Goal: Task Accomplishment & Management: Use online tool/utility

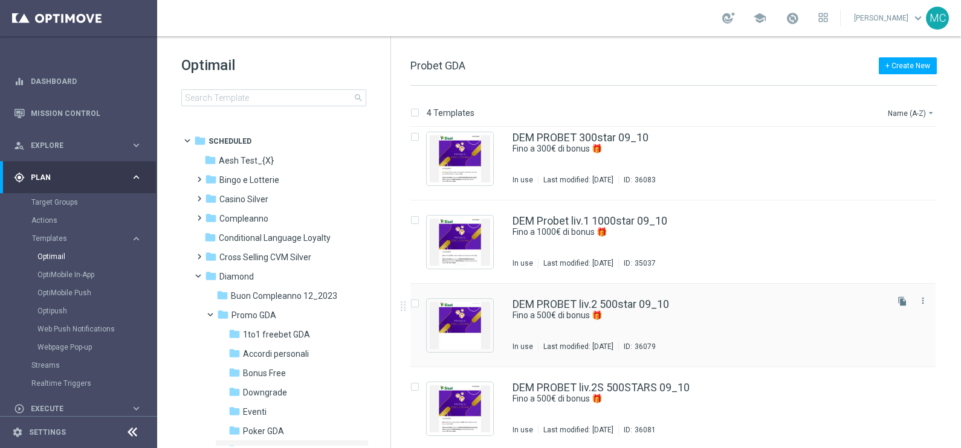
scroll to position [12, 0]
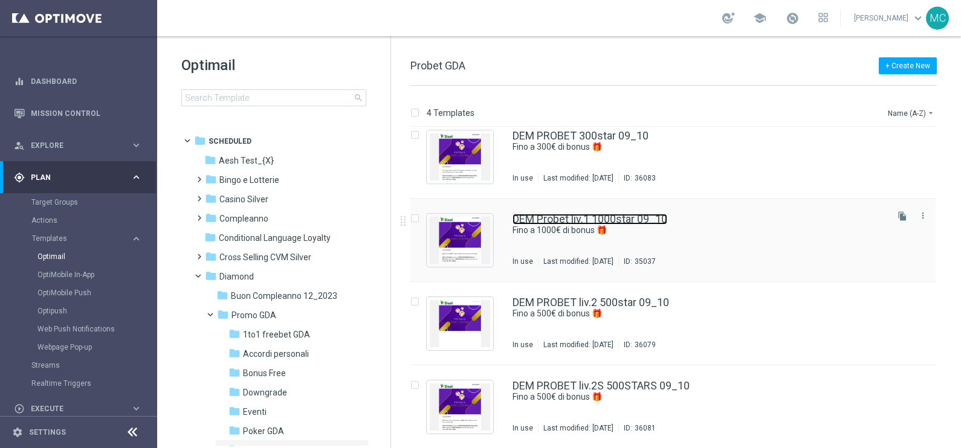
click at [614, 216] on link "DEM Probet liv.1 1000star 09_10" at bounding box center [590, 219] width 155 height 11
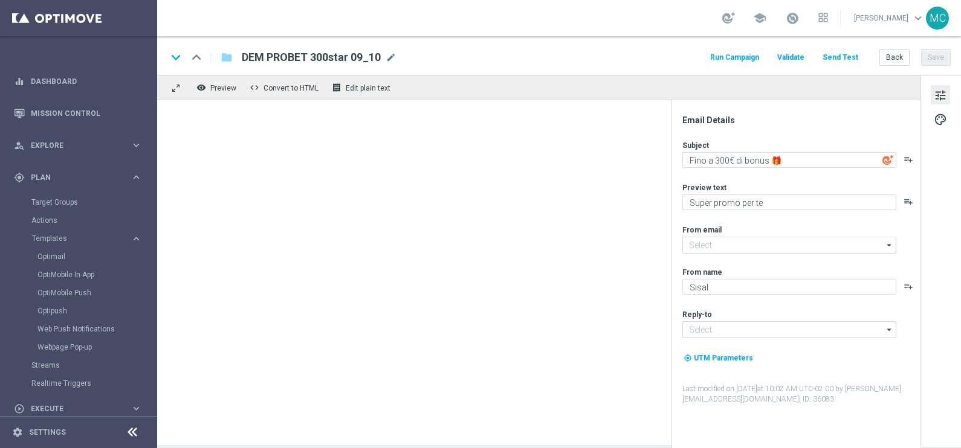
type input "[EMAIL_ADDRESS][DOMAIN_NAME]"
type textarea "Fino a 1000€ di bonus 🎁"
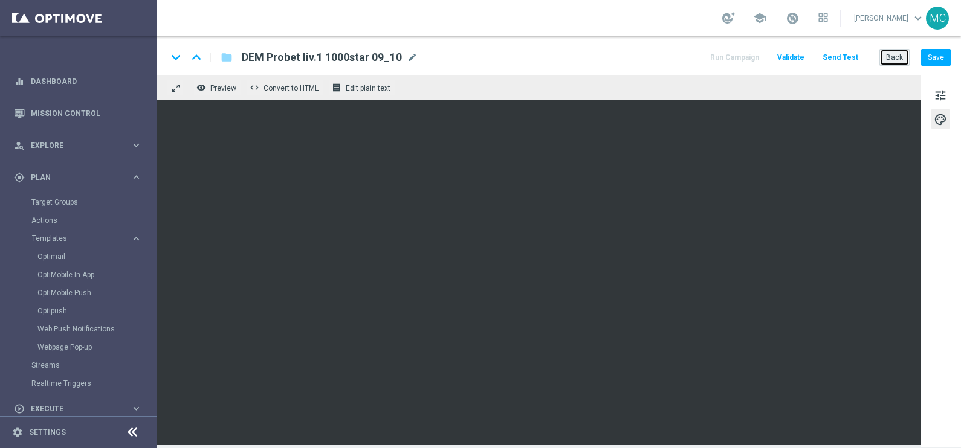
click at [892, 60] on button "Back" at bounding box center [894, 57] width 30 height 17
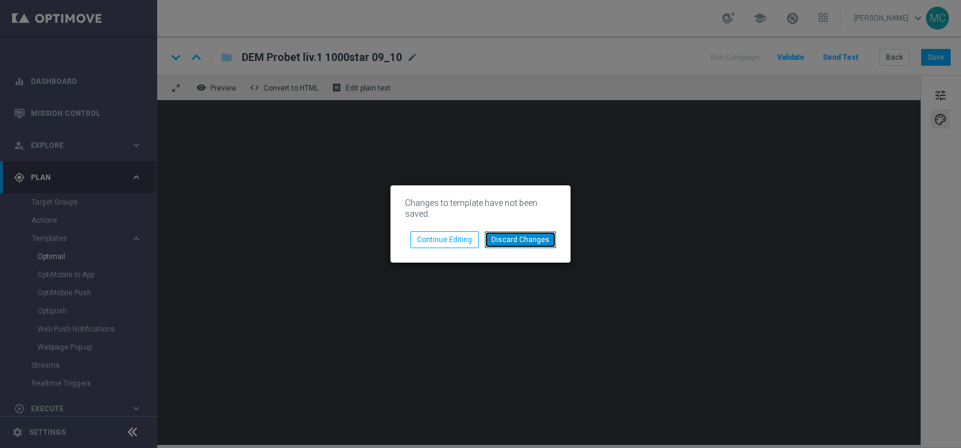
click at [517, 239] on button "Discard Changes" at bounding box center [520, 239] width 71 height 17
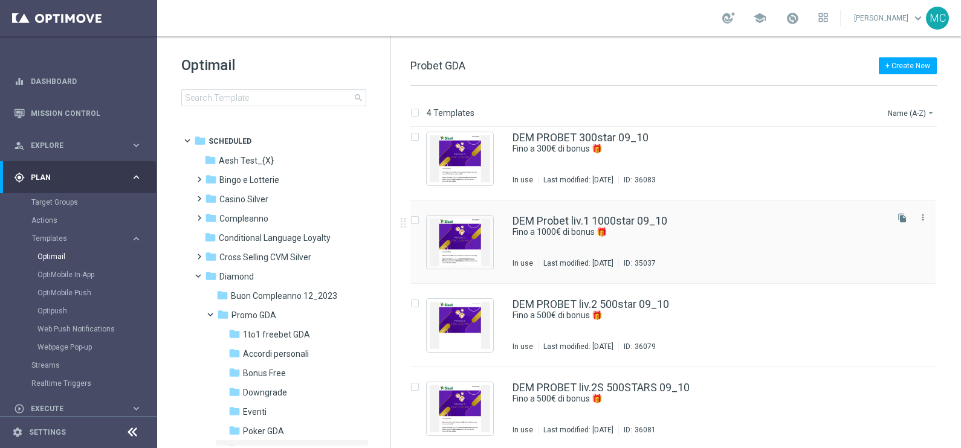
scroll to position [12, 0]
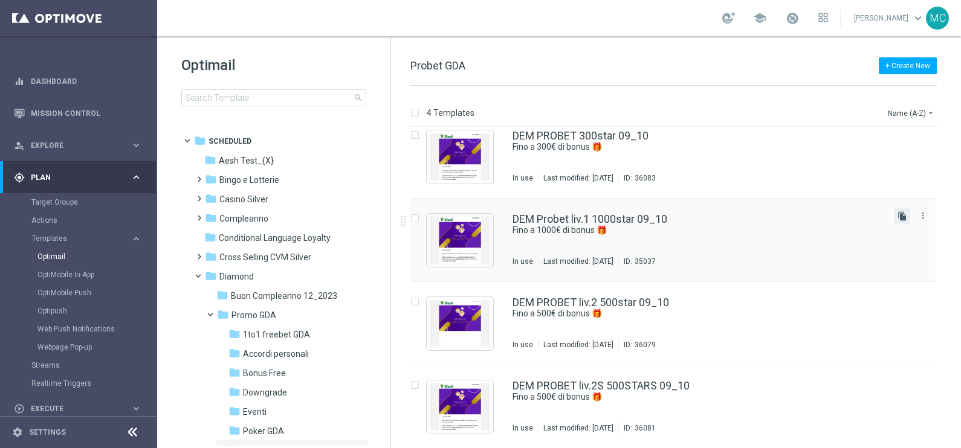
click at [899, 213] on icon "file_copy" at bounding box center [903, 217] width 10 height 10
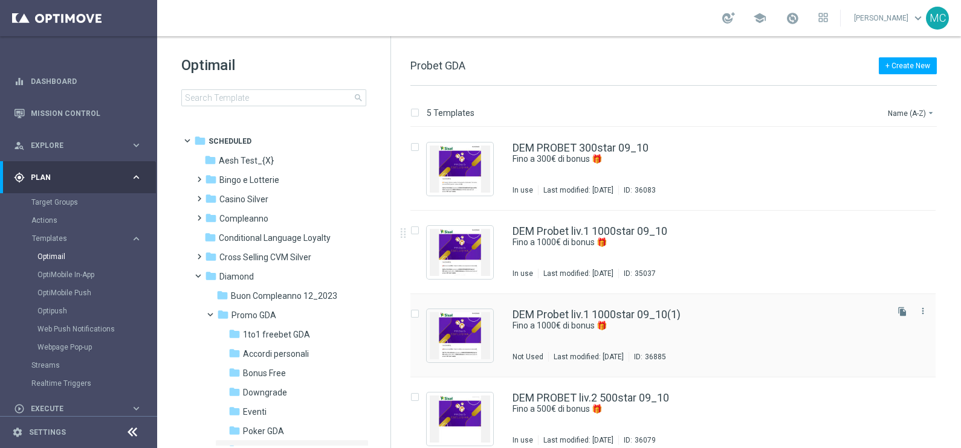
scroll to position [96, 0]
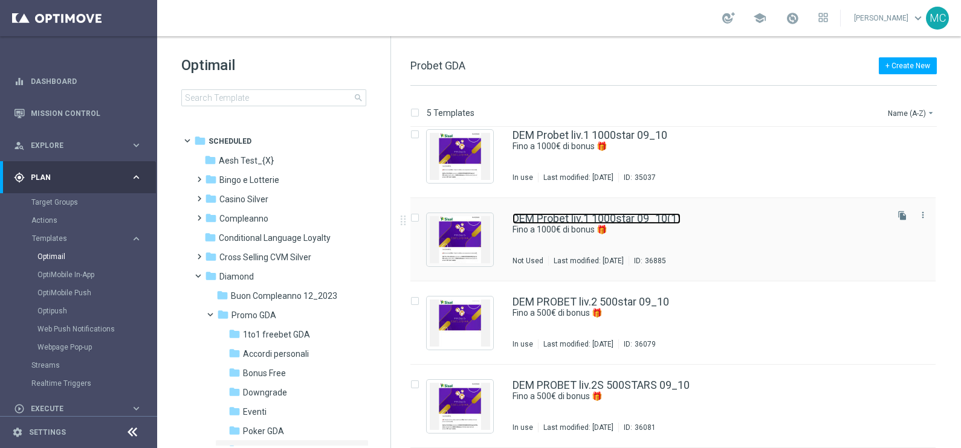
click at [638, 218] on link "DEM Probet liv.1 1000star 09_10(1)" at bounding box center [597, 218] width 168 height 11
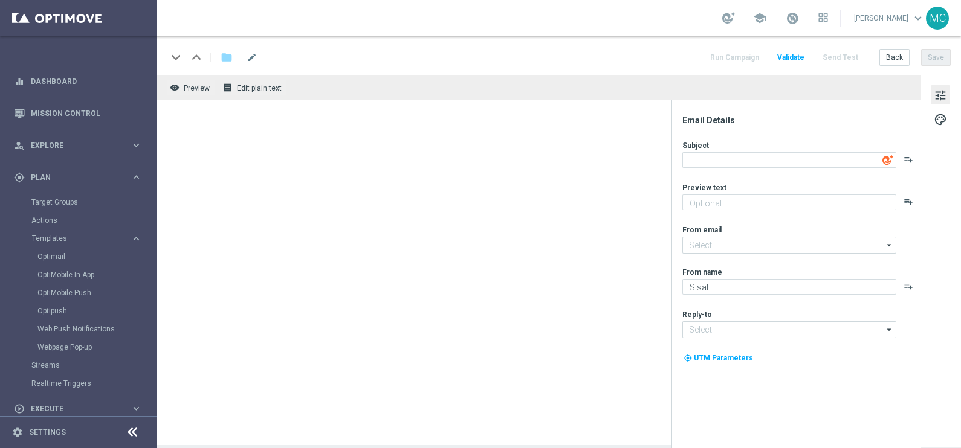
type input "DEM Probet liv.1 1000star 09_10(1)"
type textarea "Fino a 1000€ di bonus 🎁"
type textarea "Super promo per te"
type input "[EMAIL_ADDRESS][DOMAIN_NAME]"
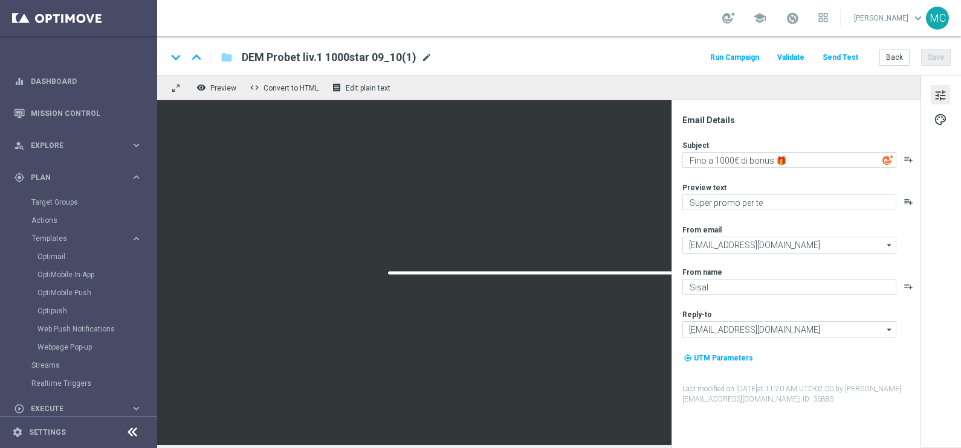
click at [427, 57] on span "mode_edit" at bounding box center [426, 57] width 11 height 11
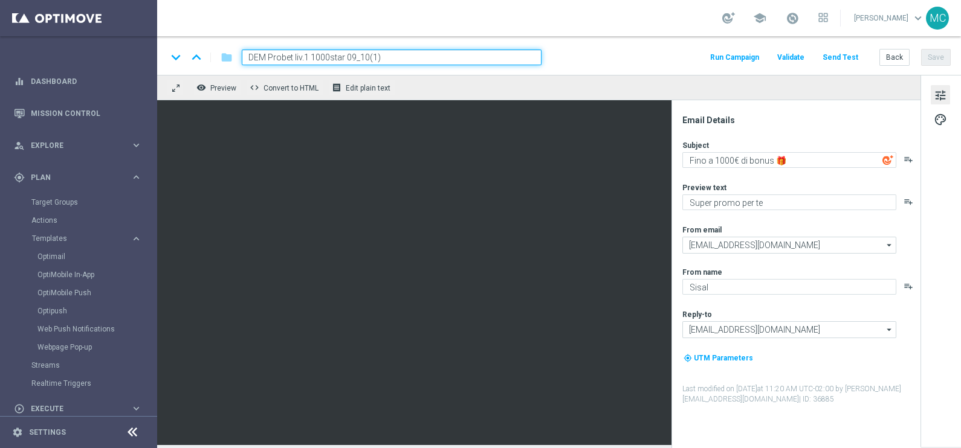
click at [390, 56] on input "DEM Probet liv.1 1000star 09_10(1)" at bounding box center [392, 58] width 300 height 16
type input "DEM Probet liv.1 1000star 09_10 CROSS"
click at [938, 53] on button "Save" at bounding box center [936, 57] width 30 height 17
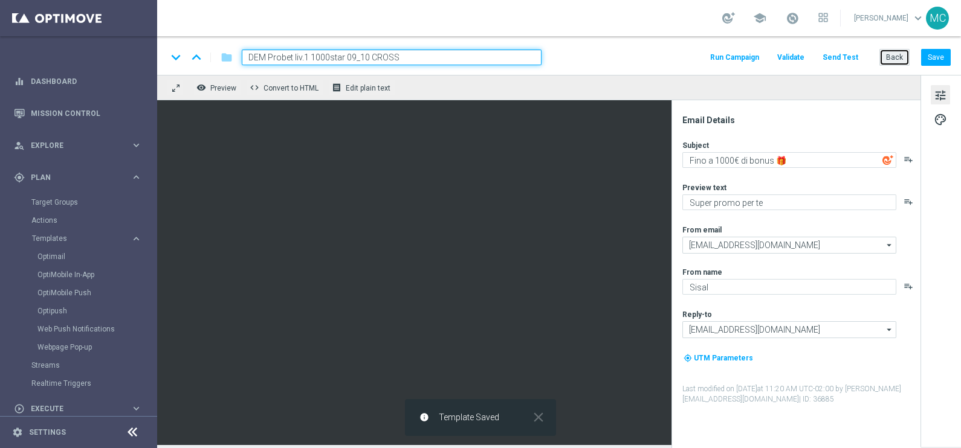
click at [897, 60] on button "Back" at bounding box center [894, 57] width 30 height 17
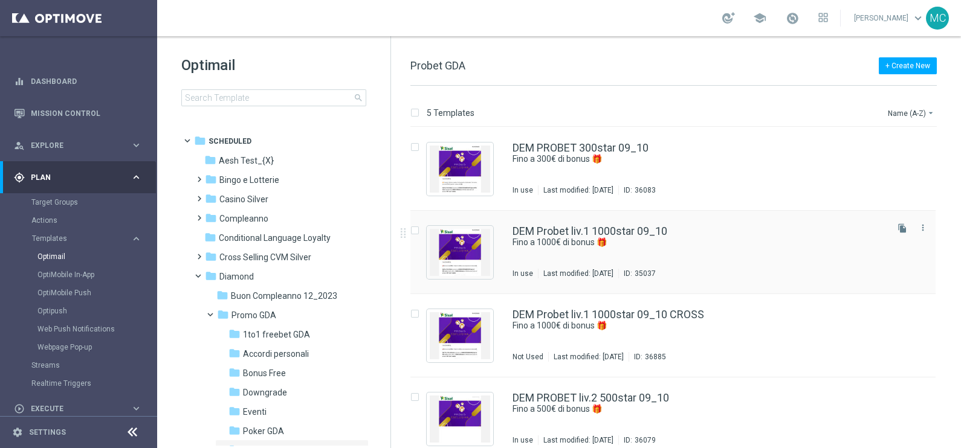
click at [615, 224] on div "DEM Probet liv.1 1000star 09_10 Fino a 1000€ di bonus 🎁 In use Last modified: […" at bounding box center [672, 252] width 525 height 83
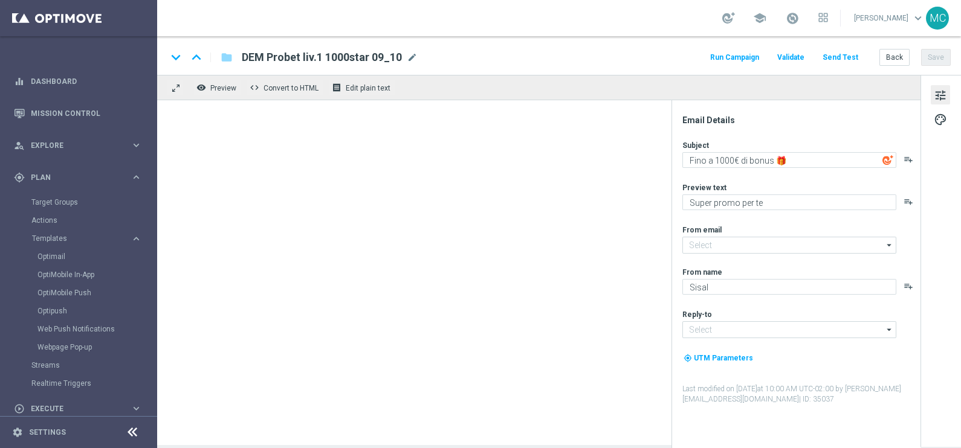
type input "[EMAIL_ADDRESS][DOMAIN_NAME]"
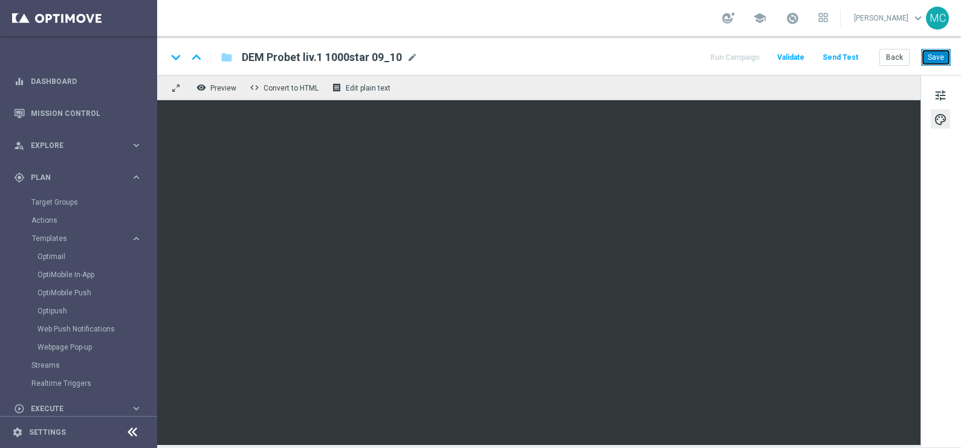
click at [939, 60] on button "Save" at bounding box center [936, 57] width 30 height 17
click at [940, 59] on button "Save" at bounding box center [936, 57] width 30 height 17
click at [946, 86] on button "tune" at bounding box center [940, 94] width 19 height 19
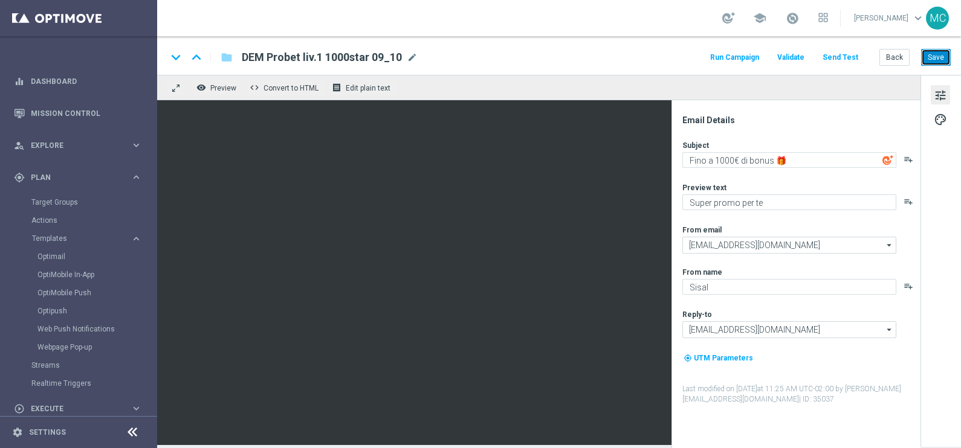
click at [940, 51] on button "Save" at bounding box center [936, 57] width 30 height 17
click at [745, 56] on button "Run Campaign" at bounding box center [734, 58] width 53 height 16
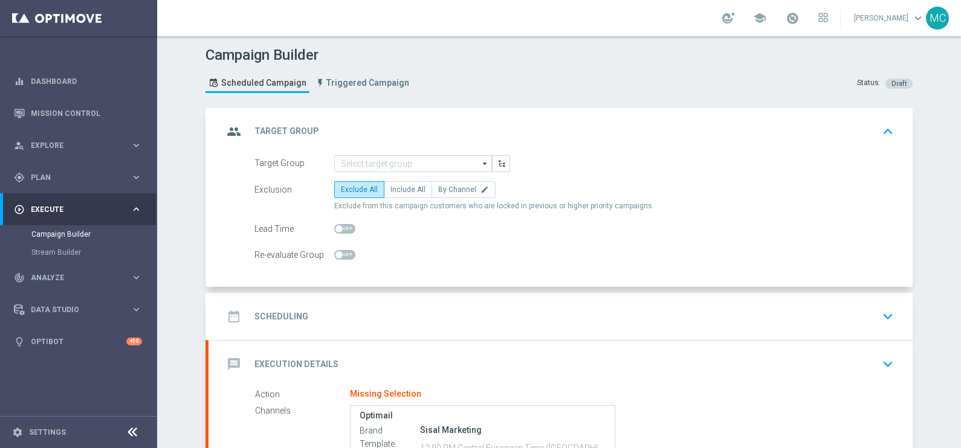
click at [479, 164] on icon "arrow_drop_down" at bounding box center [485, 164] width 12 height 16
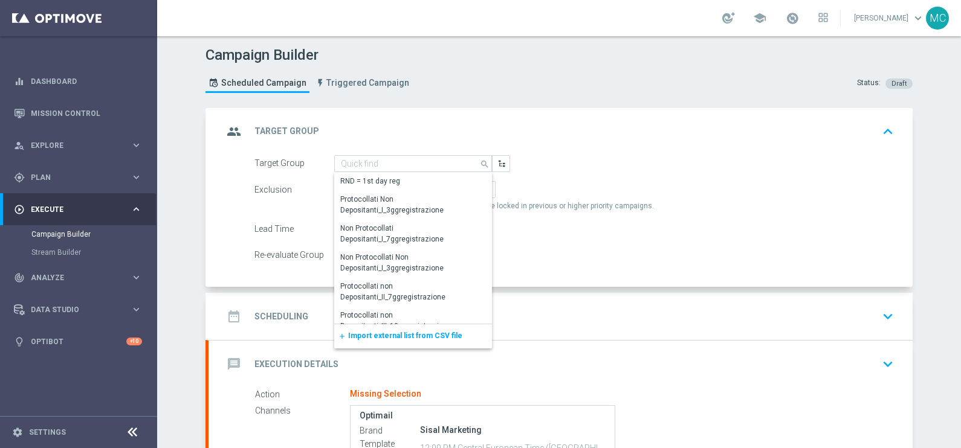
click at [399, 338] on span "Import external list from CSV file" at bounding box center [405, 336] width 114 height 8
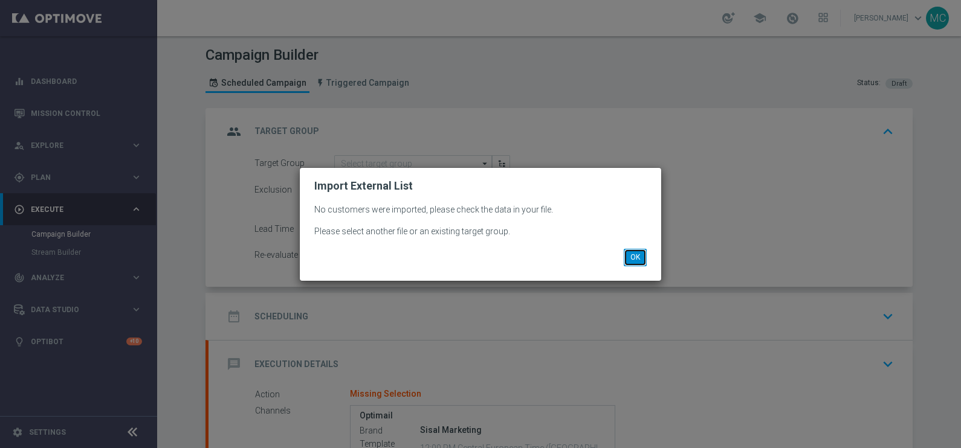
click at [636, 257] on button "OK" at bounding box center [635, 257] width 23 height 17
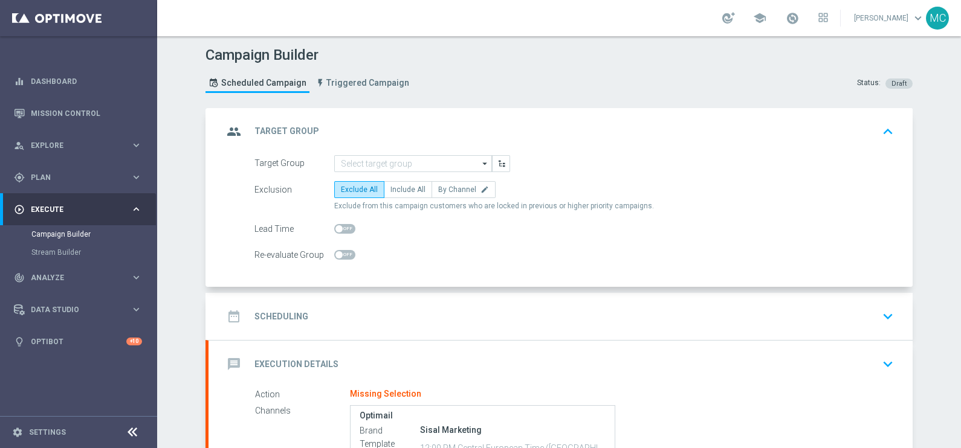
click at [480, 160] on icon "arrow_drop_down" at bounding box center [485, 164] width 12 height 16
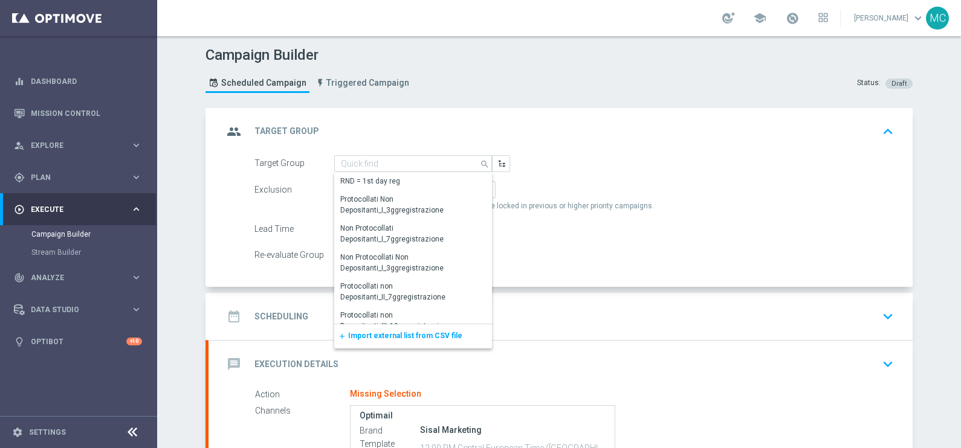
click at [405, 332] on span "Import external list from CSV file" at bounding box center [405, 336] width 114 height 8
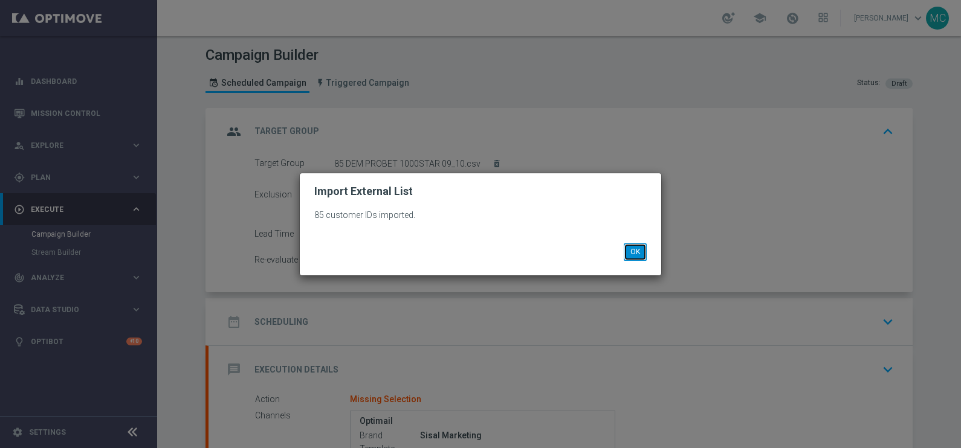
click at [632, 251] on button "OK" at bounding box center [635, 252] width 23 height 17
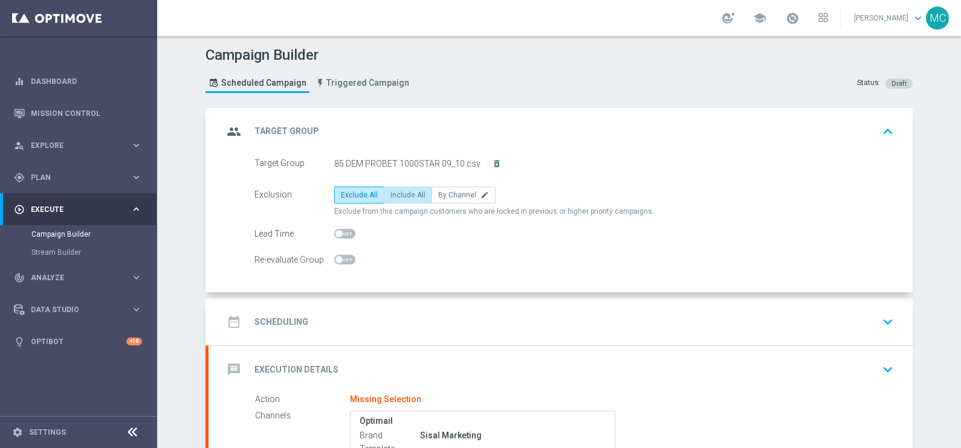
click at [397, 191] on span "Include All" at bounding box center [407, 195] width 35 height 8
click at [397, 193] on input "Include All" at bounding box center [394, 197] width 8 height 8
radio input "true"
click at [884, 127] on icon "keyboard_arrow_up" at bounding box center [888, 132] width 18 height 18
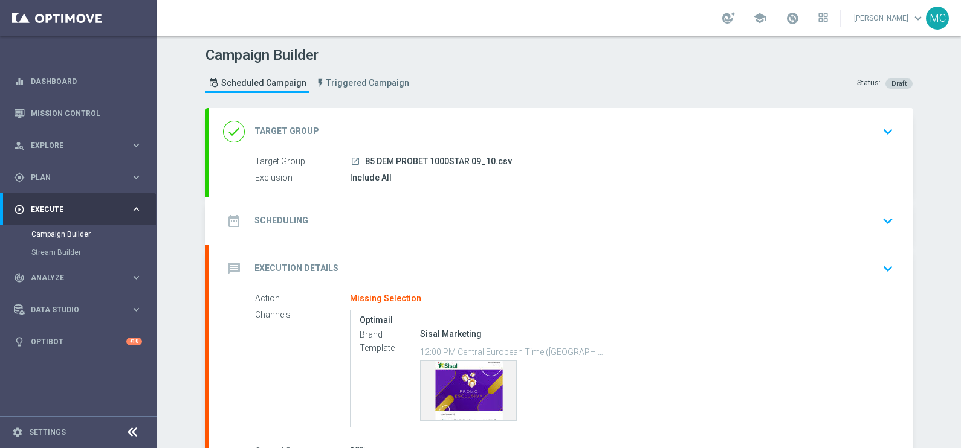
click at [888, 221] on icon "keyboard_arrow_down" at bounding box center [888, 221] width 18 height 18
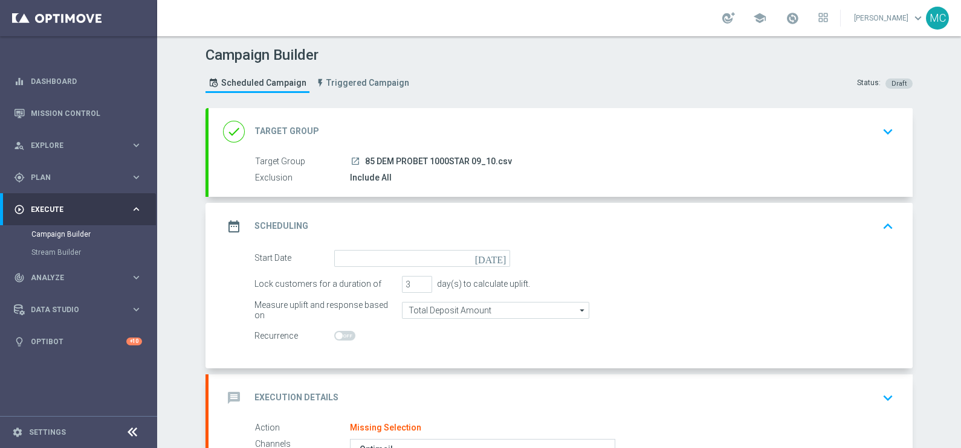
click at [496, 255] on icon "[DATE]" at bounding box center [493, 256] width 36 height 13
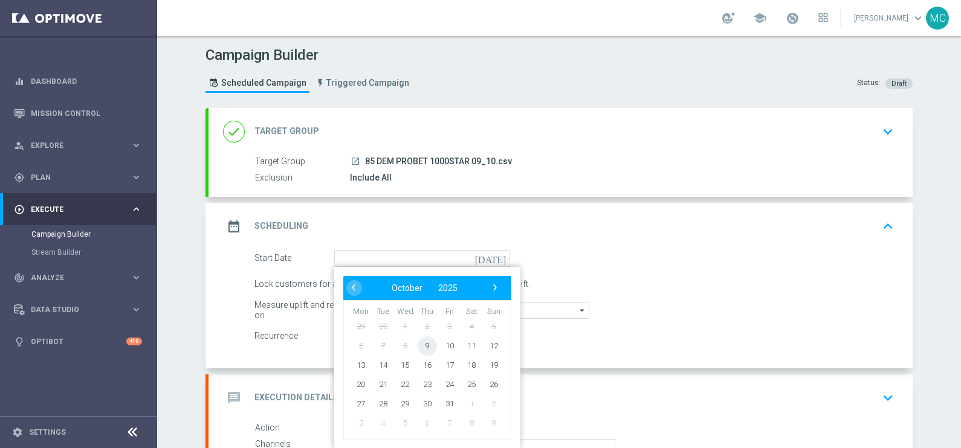
click at [423, 342] on span "9" at bounding box center [427, 345] width 19 height 19
type input "[DATE]"
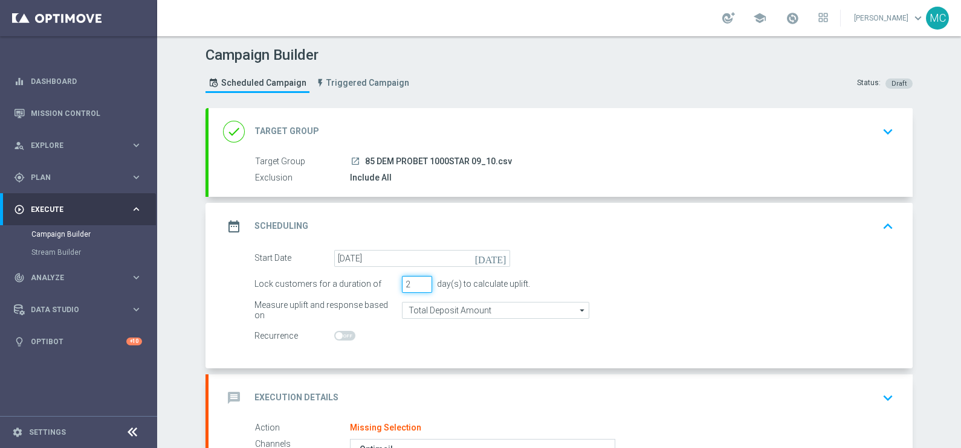
type input "2"
click at [417, 285] on input "2" at bounding box center [417, 284] width 30 height 17
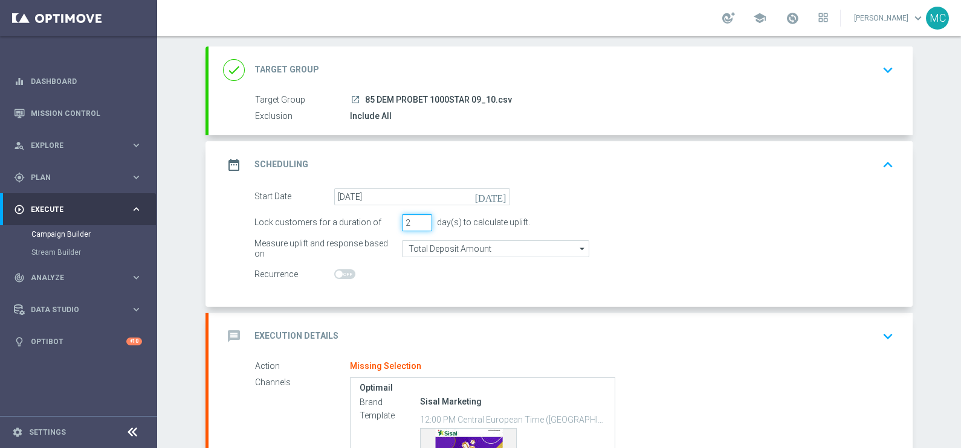
scroll to position [215, 0]
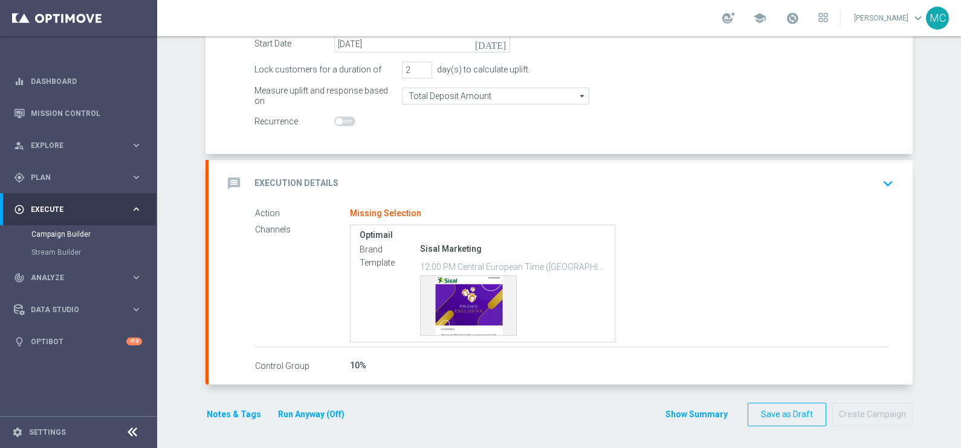
click at [888, 181] on icon "keyboard_arrow_down" at bounding box center [888, 184] width 18 height 18
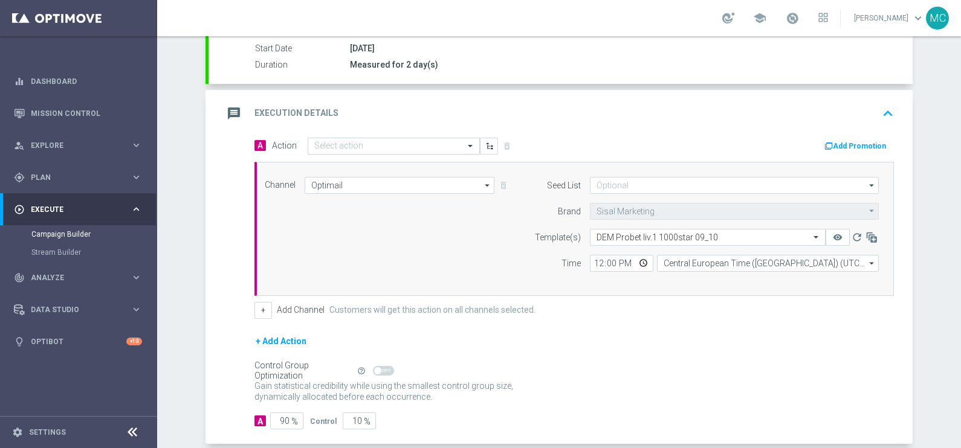
click at [380, 141] on input "text" at bounding box center [381, 146] width 135 height 10
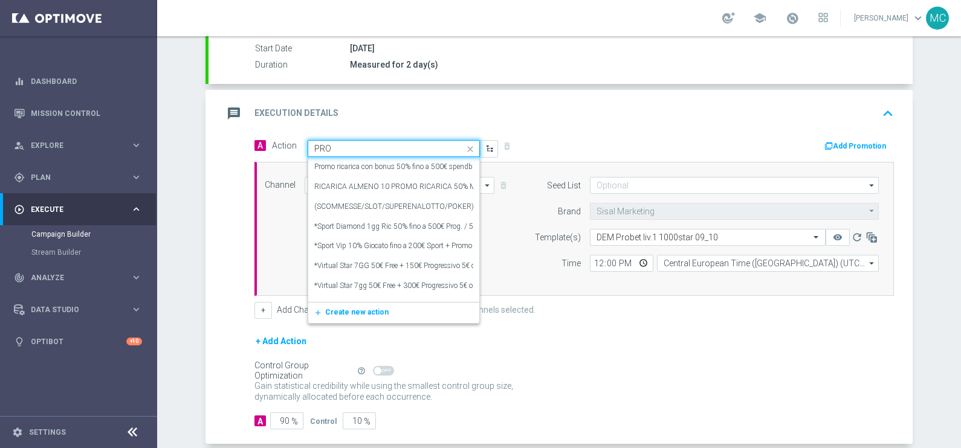
type input "PROG"
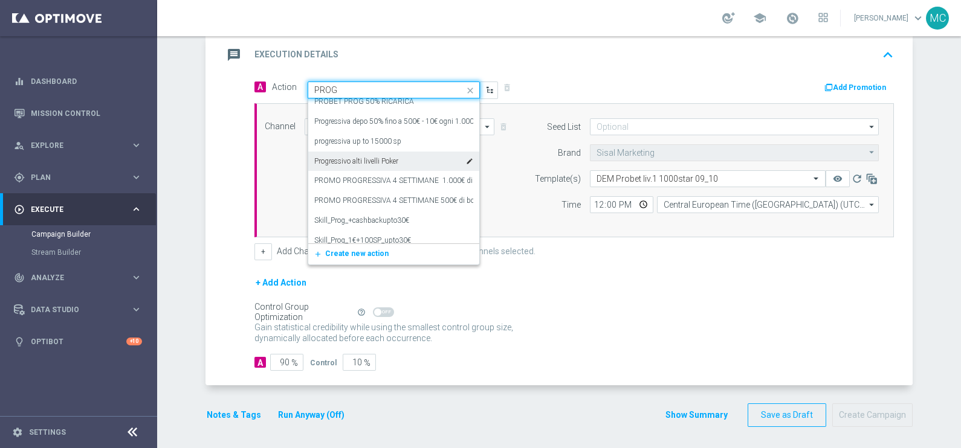
scroll to position [2324, 0]
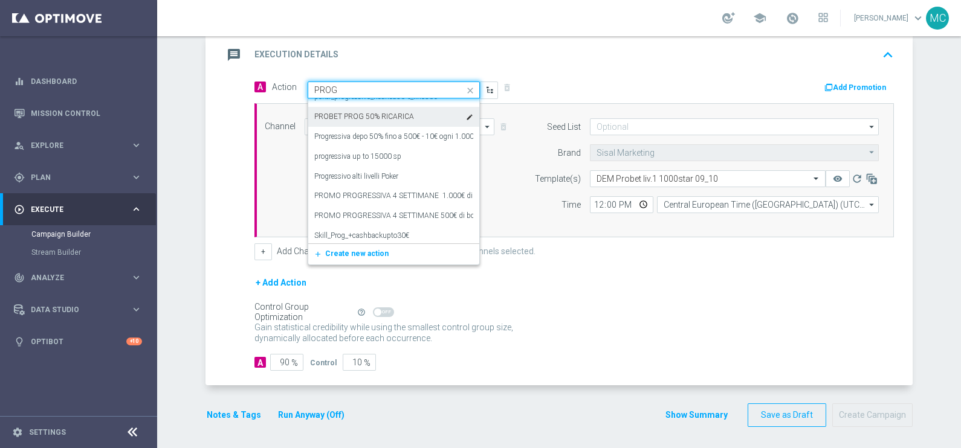
click at [374, 112] on label "PROBET PROG 50% RICARICA" at bounding box center [364, 117] width 100 height 10
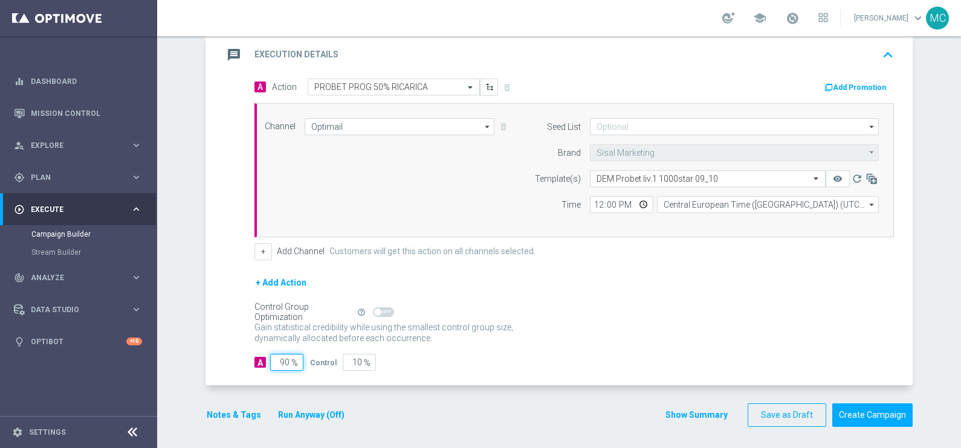
drag, startPoint x: 274, startPoint y: 358, endPoint x: 311, endPoint y: 358, distance: 36.9
click at [311, 358] on div "A 90 % Control 10 %" at bounding box center [573, 362] width 639 height 17
type input "1"
type input "99"
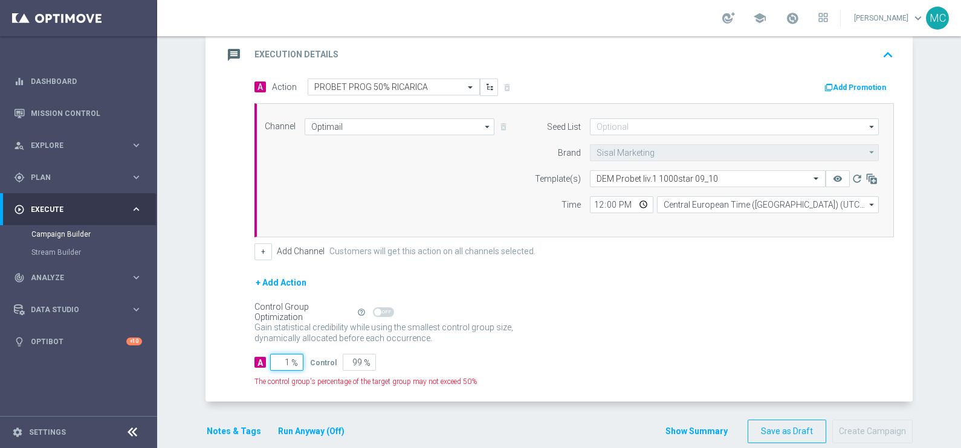
type input "10"
type input "90"
type input "100"
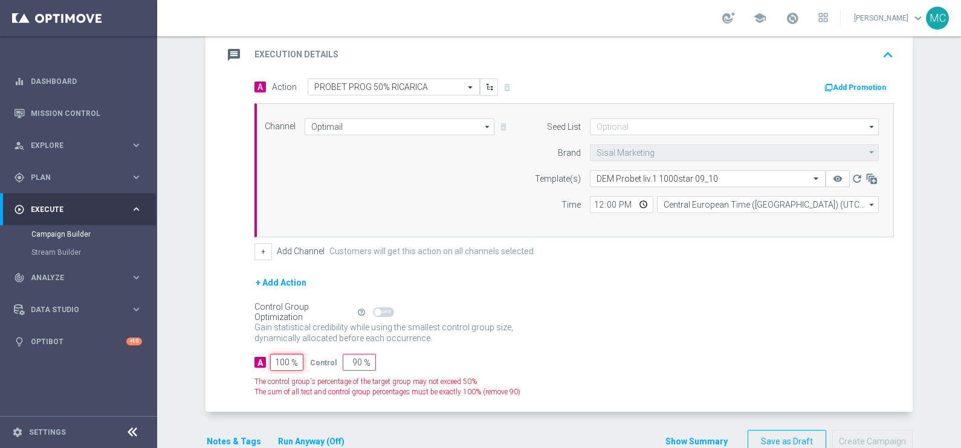
type input "0"
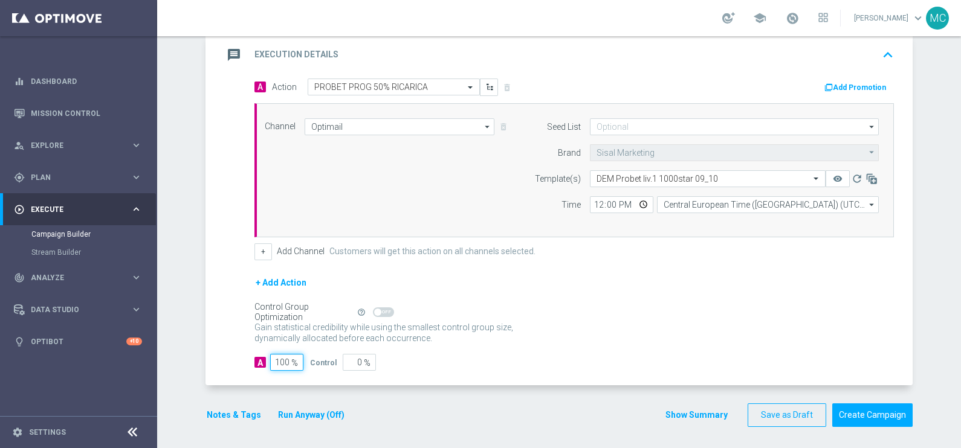
type input "100"
drag, startPoint x: 641, startPoint y: 311, endPoint x: 792, endPoint y: 223, distance: 174.1
click at [644, 307] on div "Control Group Optimization Self Optimizing Campaign help_outline" at bounding box center [573, 312] width 639 height 13
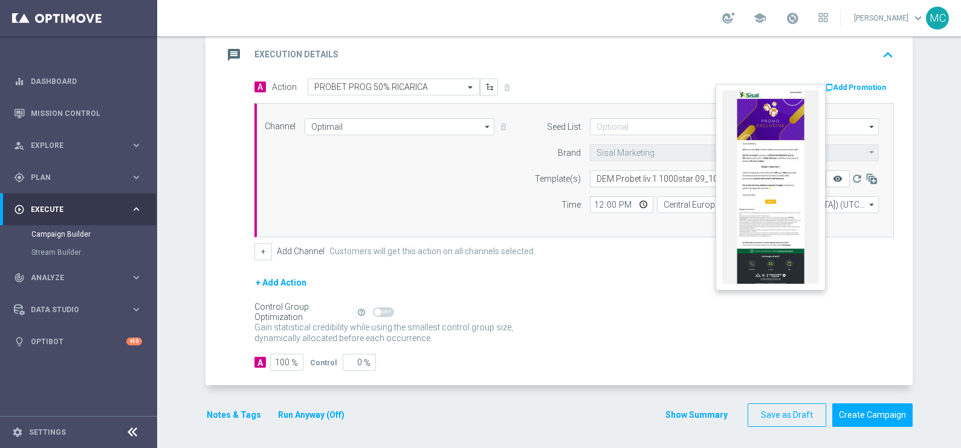
click at [833, 179] on icon "remove_red_eye" at bounding box center [838, 179] width 10 height 10
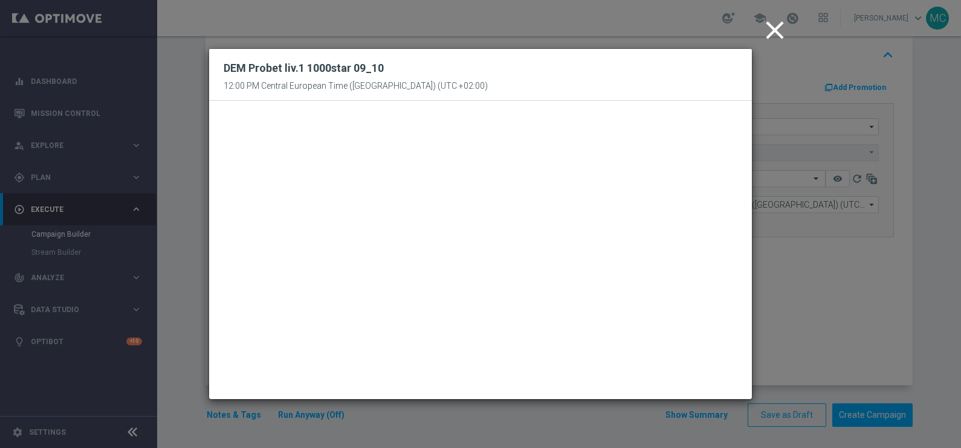
click at [777, 28] on icon "close" at bounding box center [775, 30] width 30 height 30
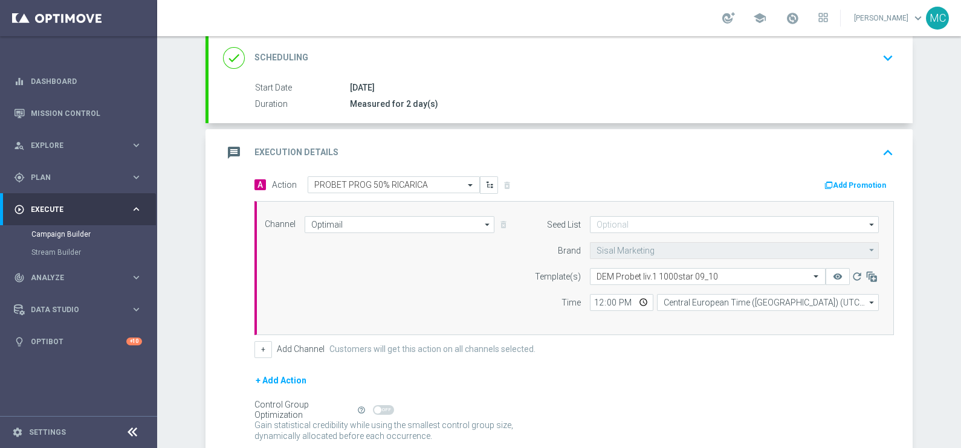
scroll to position [261, 0]
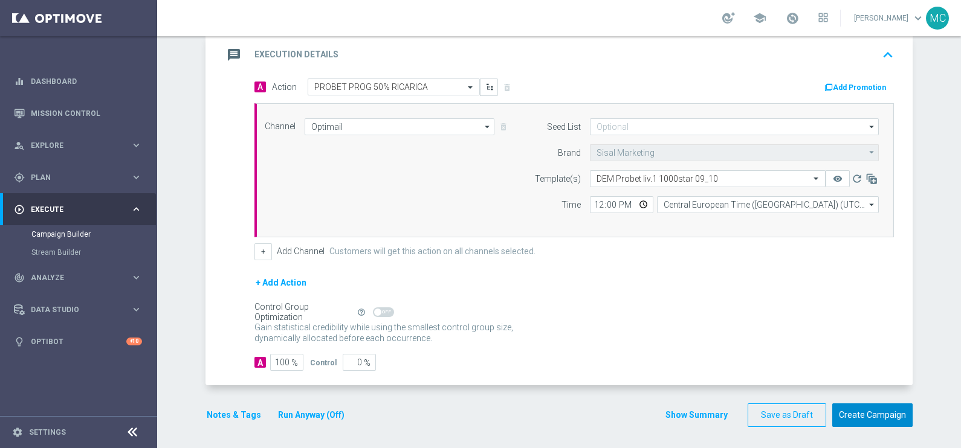
click at [852, 418] on button "Create Campaign" at bounding box center [872, 416] width 80 height 24
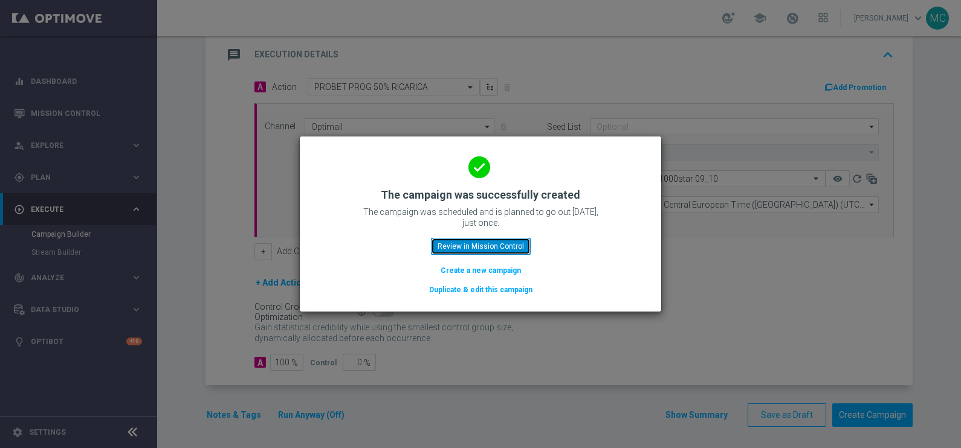
click at [505, 242] on button "Review in Mission Control" at bounding box center [481, 246] width 100 height 17
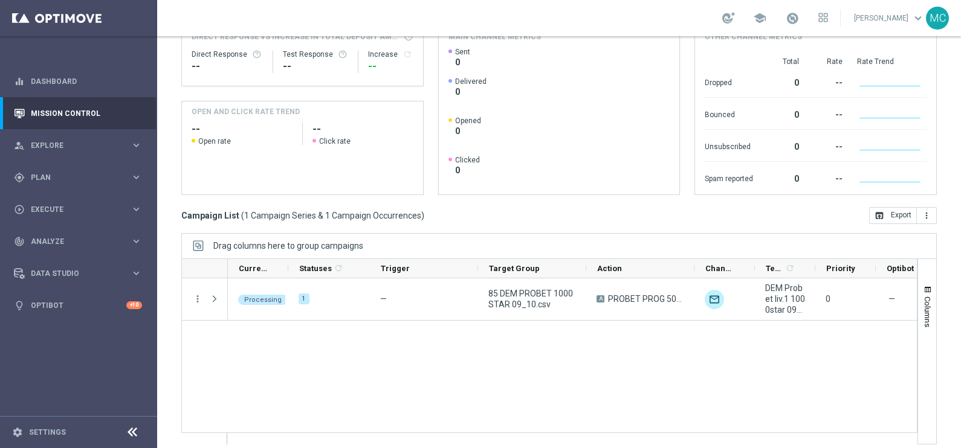
scroll to position [180, 0]
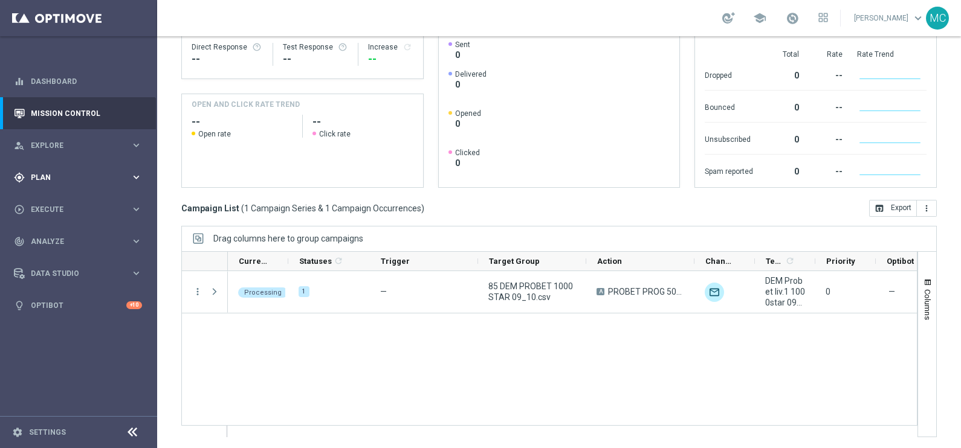
click at [137, 177] on icon "keyboard_arrow_right" at bounding box center [136, 177] width 11 height 11
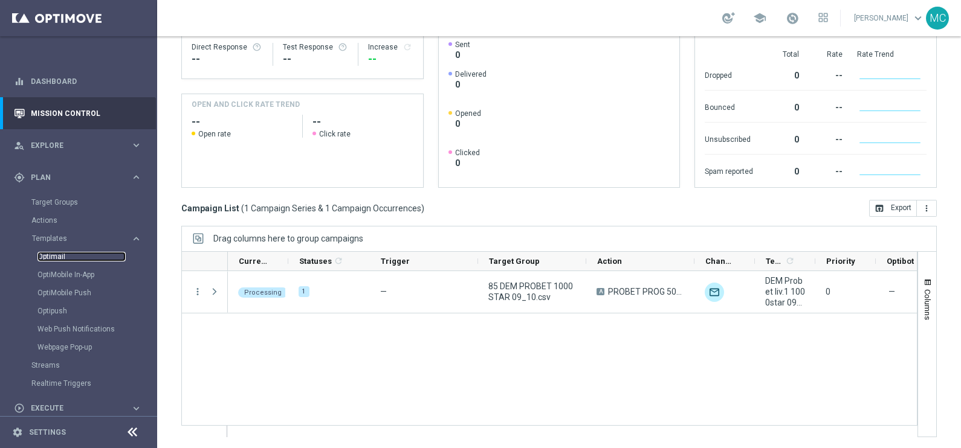
click at [51, 254] on link "Optimail" at bounding box center [81, 257] width 88 height 10
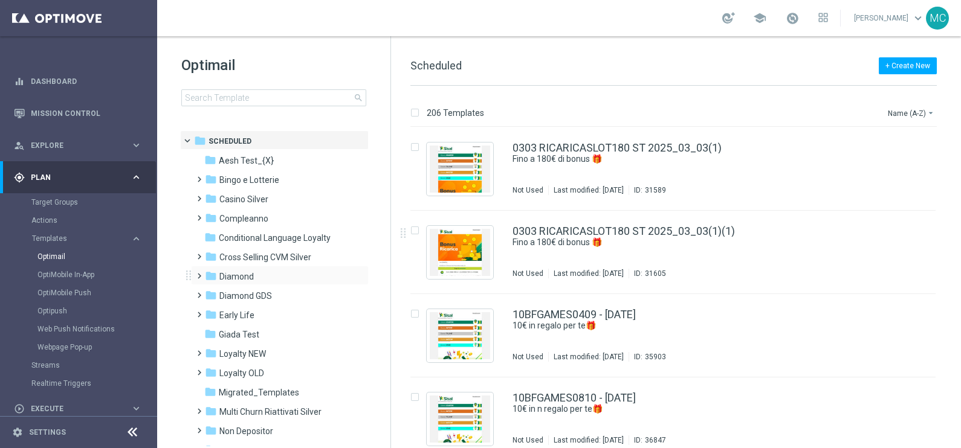
click at [196, 273] on span at bounding box center [196, 270] width 5 height 5
click at [241, 315] on span "Promo GDA" at bounding box center [253, 315] width 45 height 11
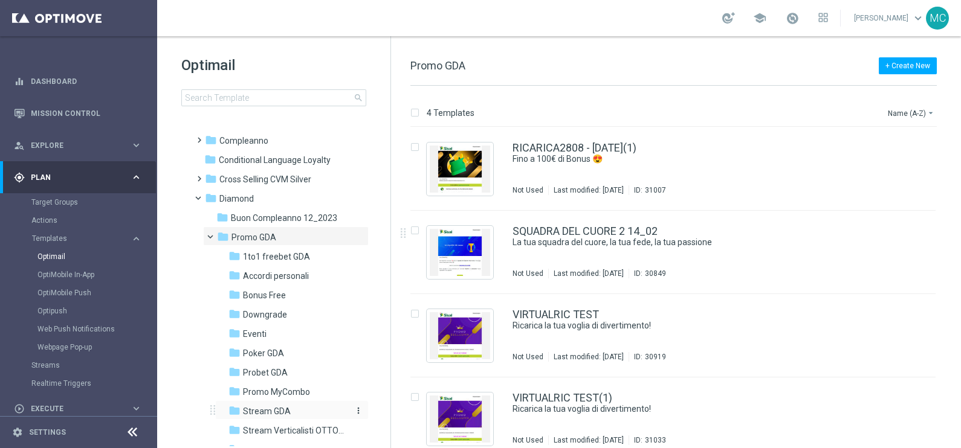
scroll to position [150, 0]
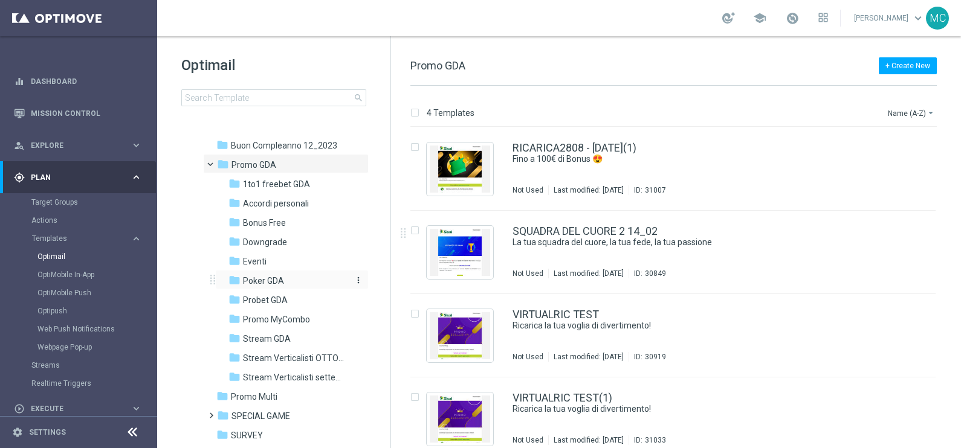
drag, startPoint x: 267, startPoint y: 259, endPoint x: 271, endPoint y: 278, distance: 19.8
click at [271, 277] on div "folder 1to1 freebet GDA more_vert folder Accordi personali more_vert" at bounding box center [288, 279] width 161 height 213
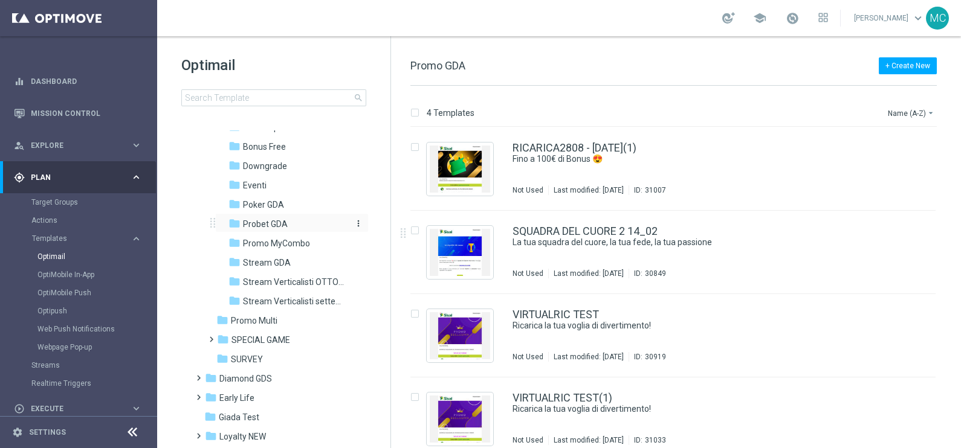
click at [274, 223] on span "Probet GDA" at bounding box center [265, 224] width 45 height 11
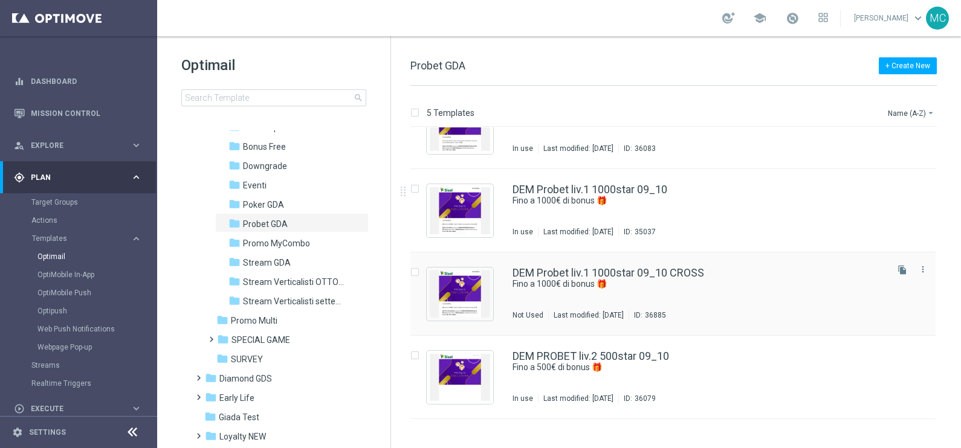
scroll to position [75, 0]
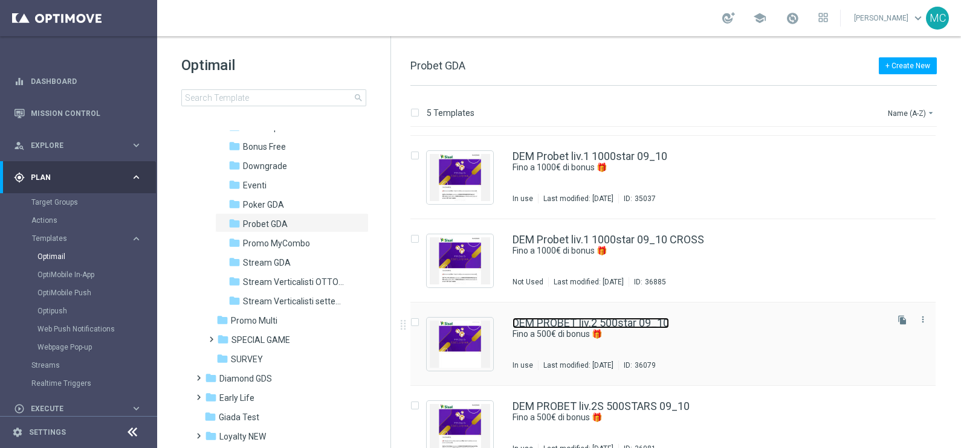
click at [640, 320] on link "DEM PROBET liv.2 500star 09_10" at bounding box center [591, 323] width 157 height 11
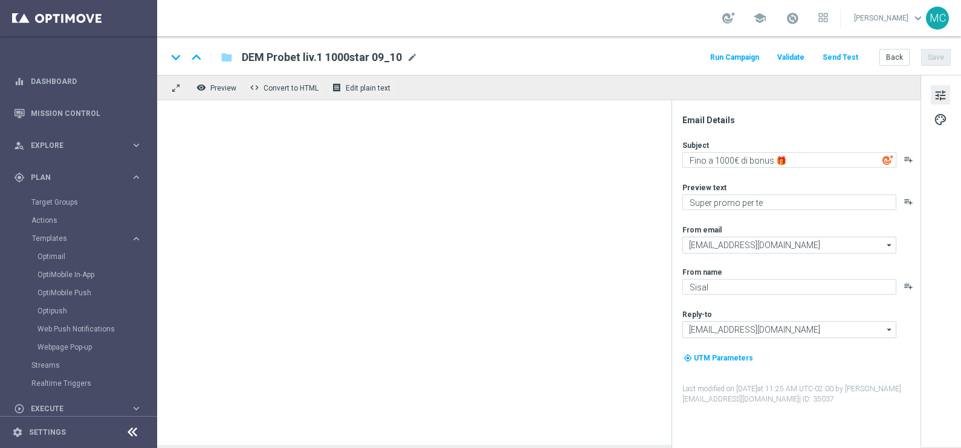
type textarea "Fino a 500€ di bonus 🎁"
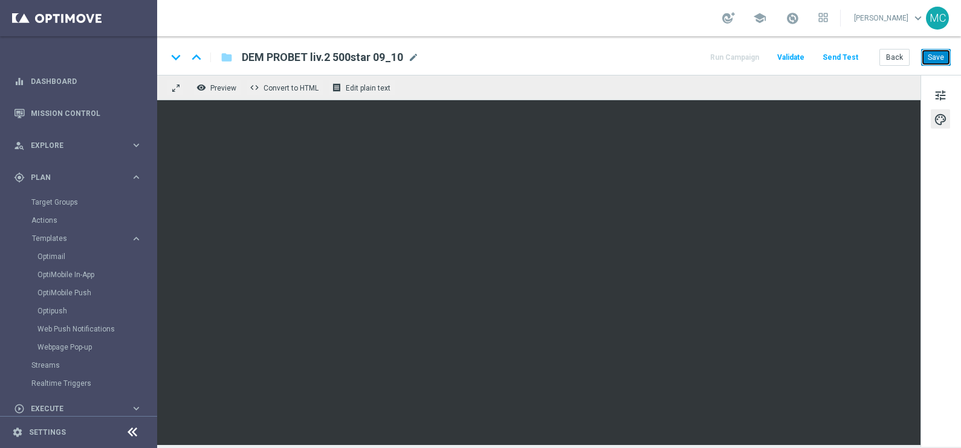
click at [937, 53] on button "Save" at bounding box center [936, 57] width 30 height 17
click at [926, 54] on button "Save" at bounding box center [936, 57] width 30 height 17
click at [940, 57] on button "Save" at bounding box center [936, 57] width 30 height 17
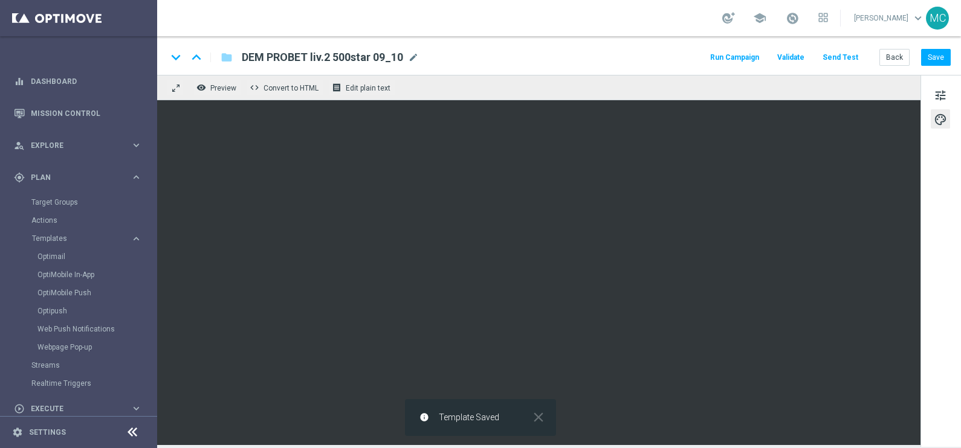
click at [728, 54] on button "Run Campaign" at bounding box center [734, 58] width 53 height 16
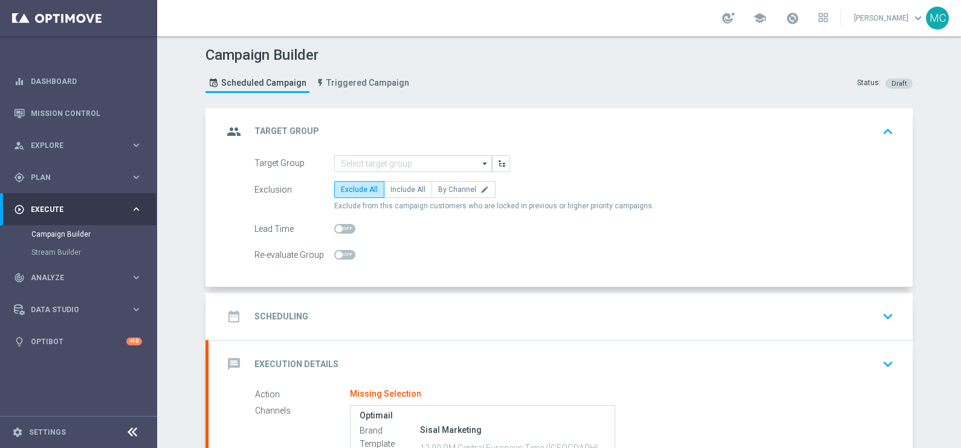
click at [480, 163] on icon "arrow_drop_down" at bounding box center [485, 164] width 12 height 16
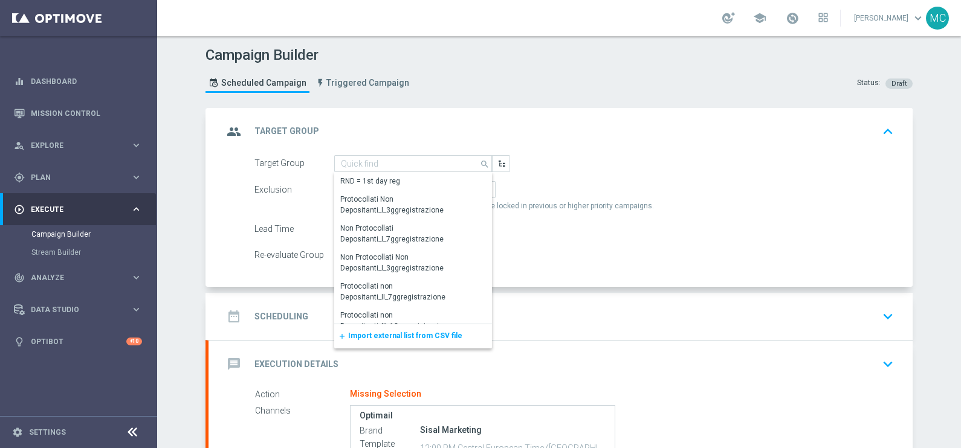
click at [414, 337] on span "Import external list from CSV file" at bounding box center [405, 336] width 114 height 8
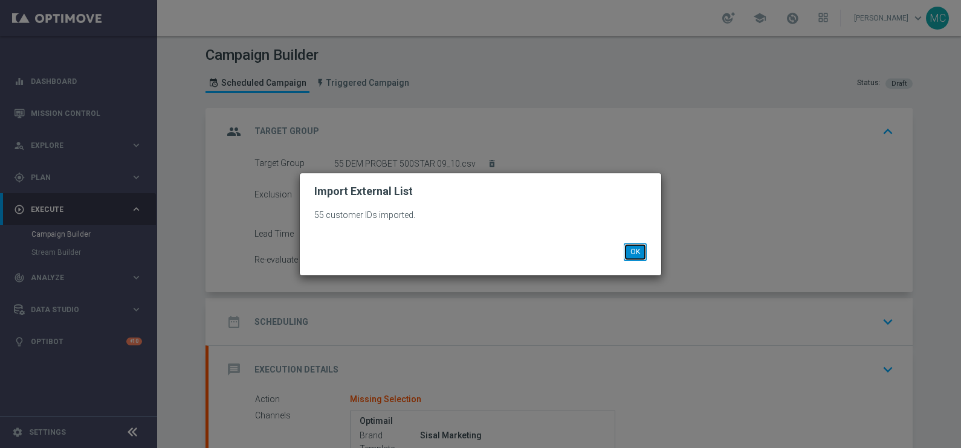
click at [645, 254] on button "OK" at bounding box center [635, 252] width 23 height 17
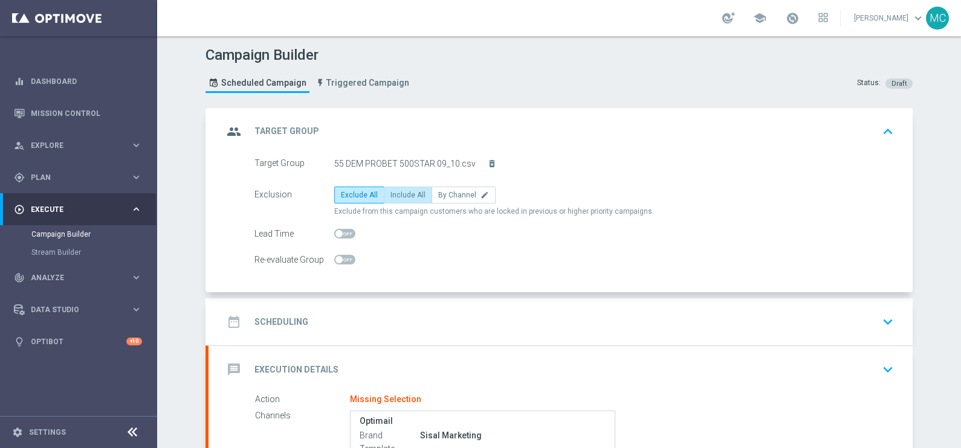
click at [395, 196] on span "Include All" at bounding box center [407, 195] width 35 height 8
click at [395, 196] on input "Include All" at bounding box center [394, 197] width 8 height 8
radio input "true"
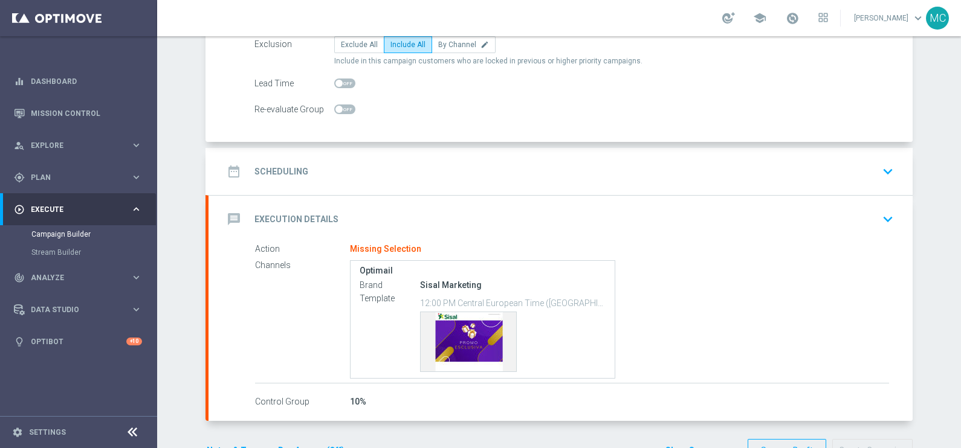
click at [882, 172] on icon "keyboard_arrow_down" at bounding box center [888, 172] width 18 height 18
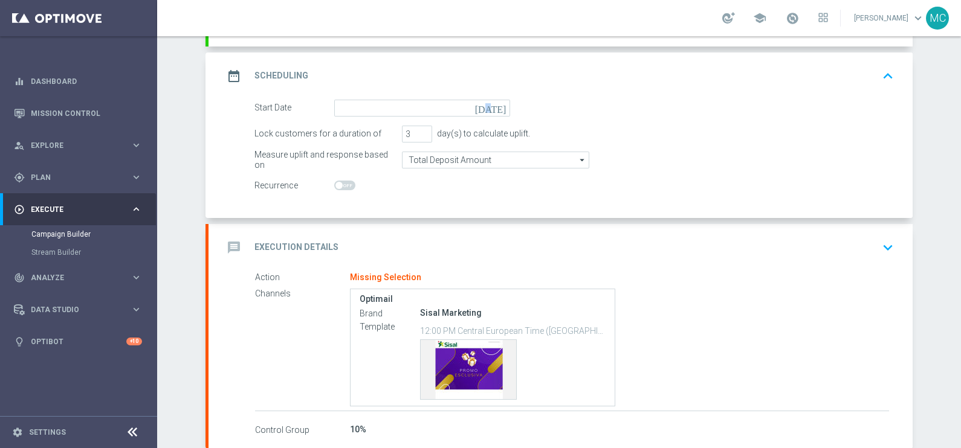
click at [496, 107] on icon "[DATE]" at bounding box center [493, 106] width 36 height 13
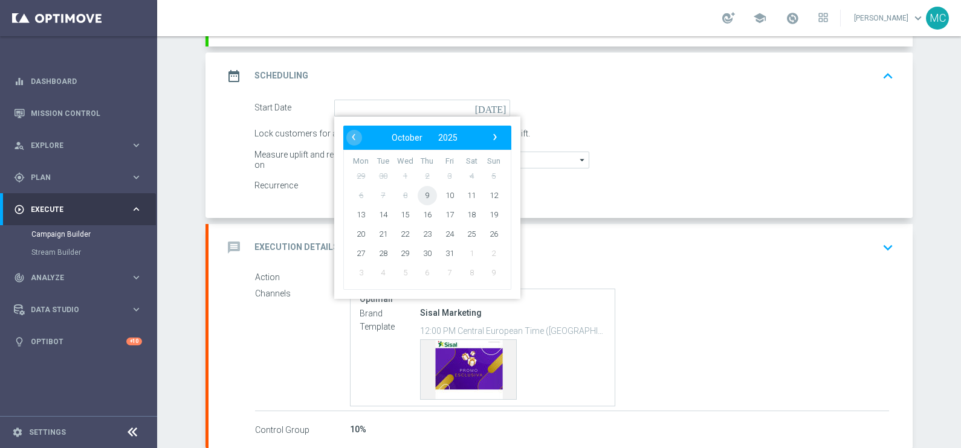
click at [421, 193] on span "9" at bounding box center [427, 195] width 19 height 19
type input "[DATE]"
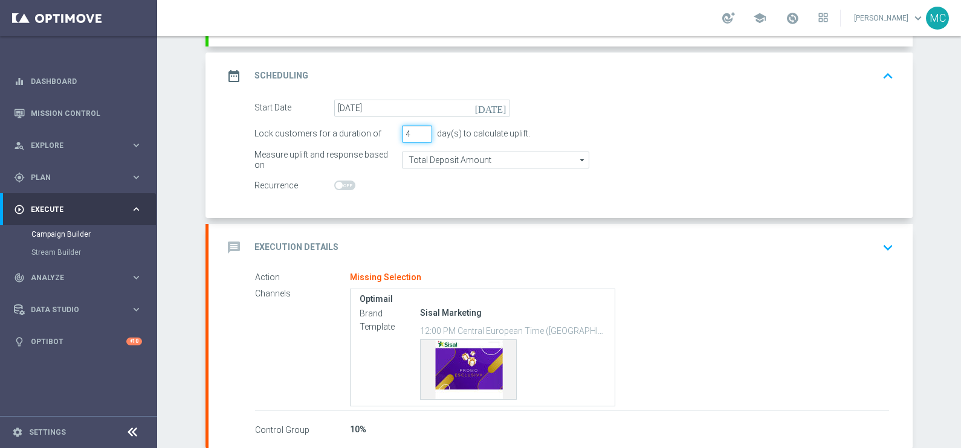
click at [417, 130] on input "4" at bounding box center [417, 134] width 30 height 17
click at [418, 134] on input "3" at bounding box center [417, 134] width 30 height 17
type input "2"
click at [418, 134] on input "2" at bounding box center [417, 134] width 30 height 17
drag, startPoint x: 639, startPoint y: 139, endPoint x: 660, endPoint y: 139, distance: 21.2
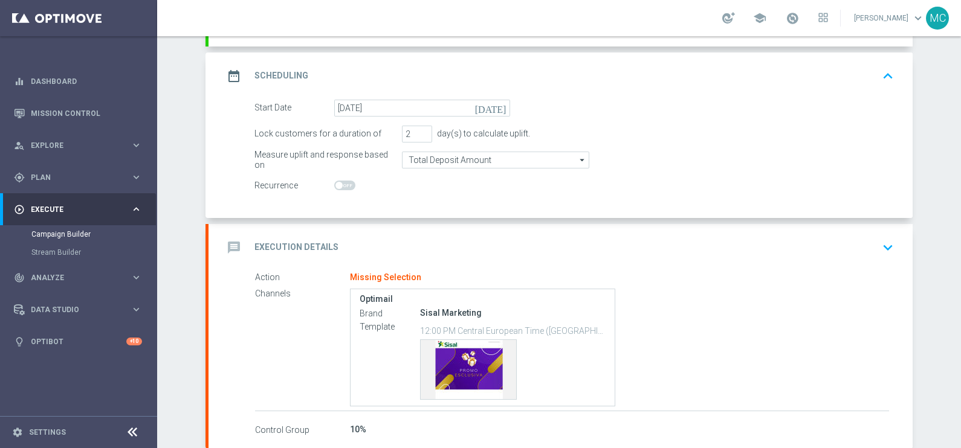
click at [641, 140] on div "Lock customers for a duration of 2 day(s) to calculate uplift." at bounding box center [574, 134] width 658 height 17
click at [881, 252] on icon "keyboard_arrow_down" at bounding box center [888, 248] width 18 height 18
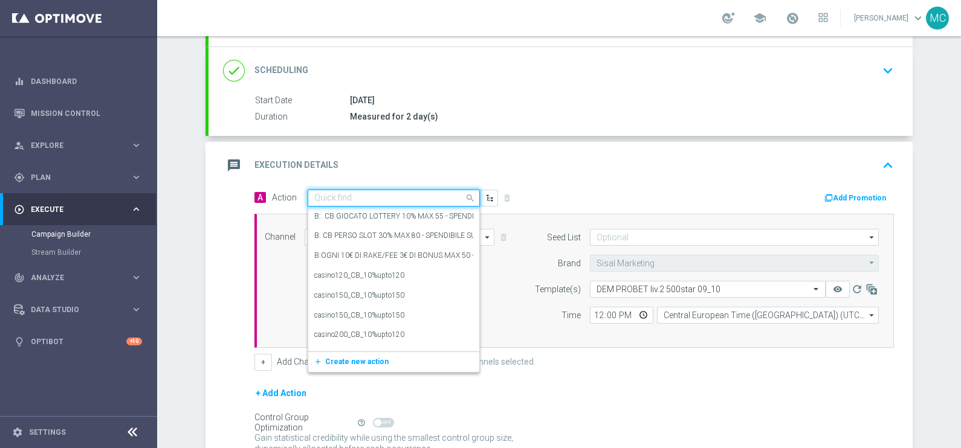
click at [464, 193] on span at bounding box center [471, 197] width 15 height 15
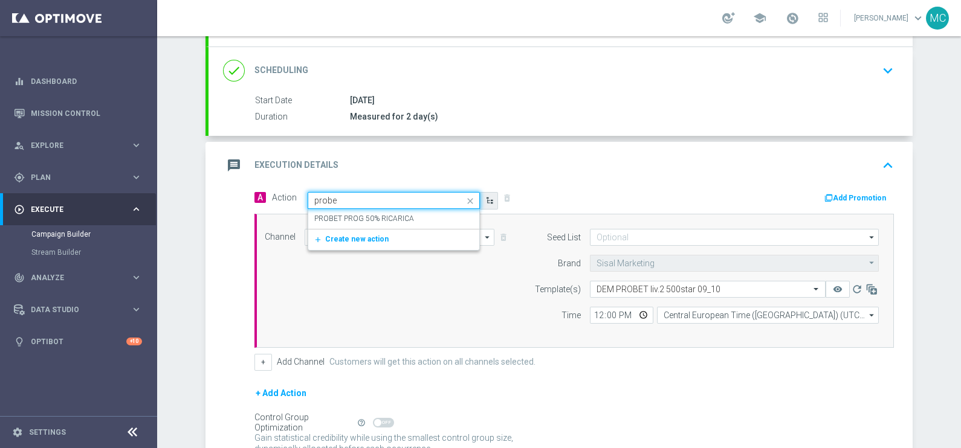
type input "probet"
click at [369, 217] on label "PROBET PROG 50% RICARICA" at bounding box center [364, 219] width 100 height 10
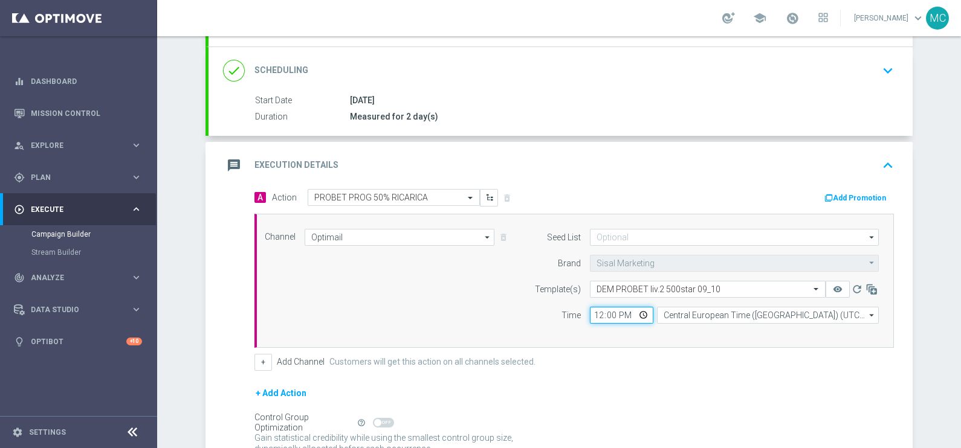
drag, startPoint x: 608, startPoint y: 313, endPoint x: 573, endPoint y: 314, distance: 35.1
click at [573, 314] on div "Time 12:00 Central European Time ([GEOGRAPHIC_DATA]) (UTC +02:00) Central Europ…" at bounding box center [703, 315] width 369 height 17
click at [644, 386] on div "+ Add Action" at bounding box center [573, 401] width 639 height 30
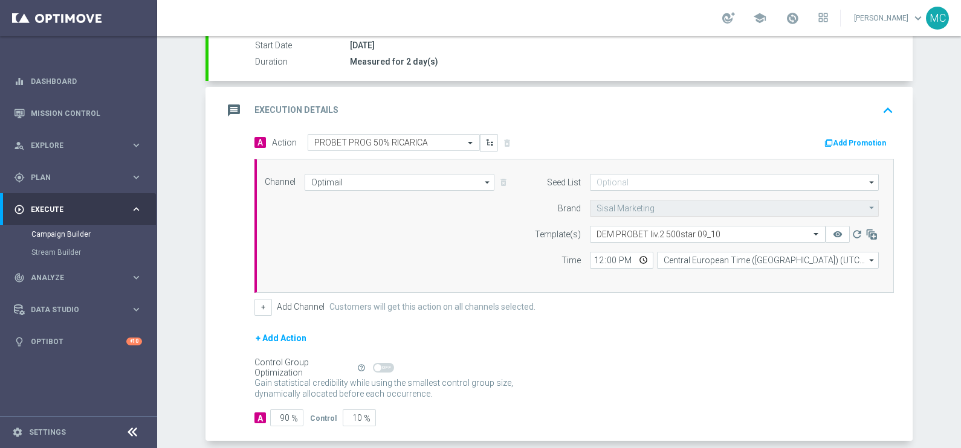
scroll to position [227, 0]
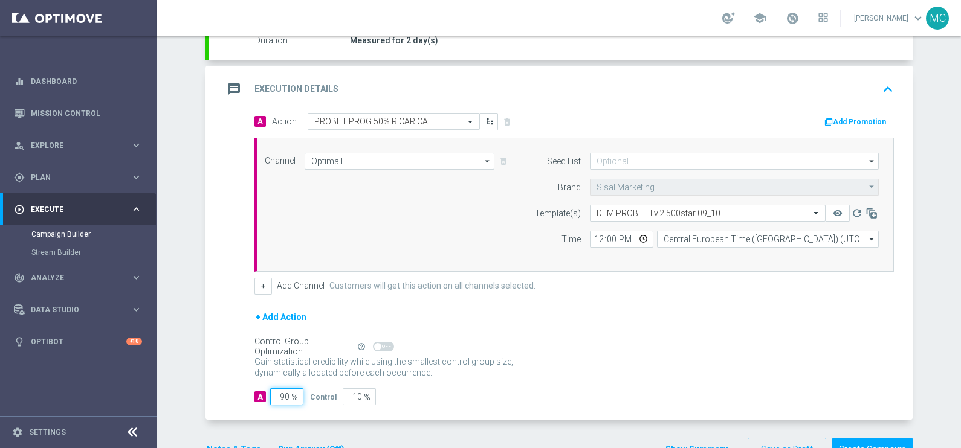
drag, startPoint x: 271, startPoint y: 396, endPoint x: 315, endPoint y: 393, distance: 44.9
click at [315, 396] on div "A 90 % Control 10 %" at bounding box center [573, 397] width 639 height 17
type input "1"
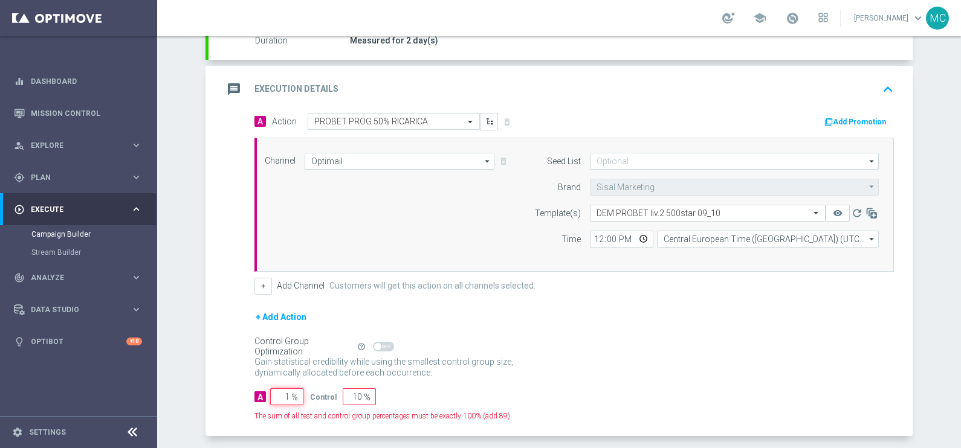
type input "99"
type input "10"
type input "90"
type input "100"
type input "0"
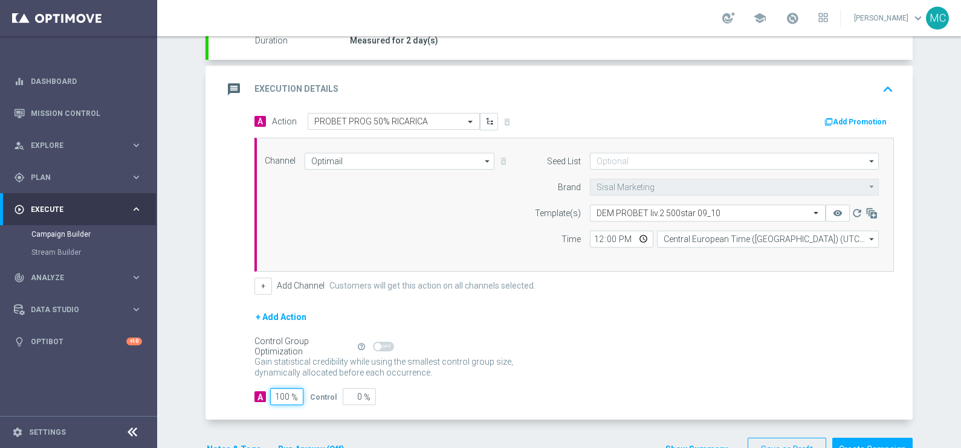
type input "100"
drag, startPoint x: 620, startPoint y: 366, endPoint x: 778, endPoint y: 290, distance: 175.2
click at [625, 367] on div "Gain statistical credibility while using the smallest control group size, dynam…" at bounding box center [573, 368] width 639 height 29
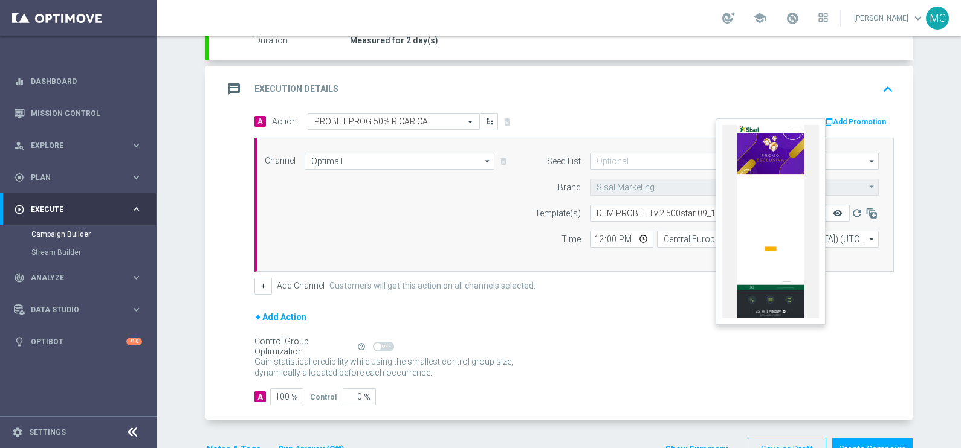
click at [833, 209] on icon "remove_red_eye" at bounding box center [838, 214] width 10 height 10
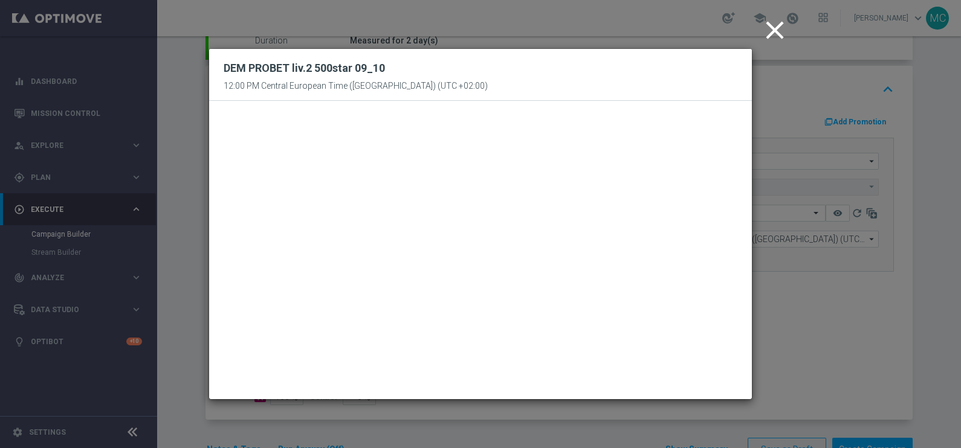
click at [775, 26] on icon "close" at bounding box center [775, 30] width 30 height 30
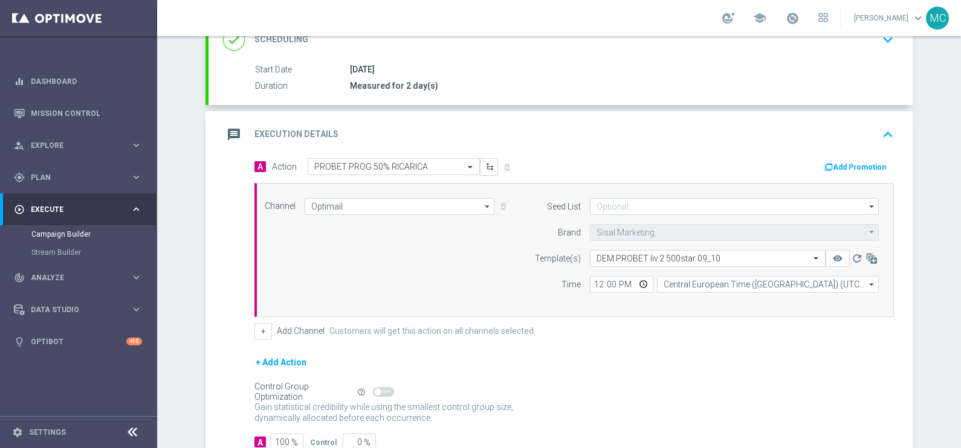
scroll to position [261, 0]
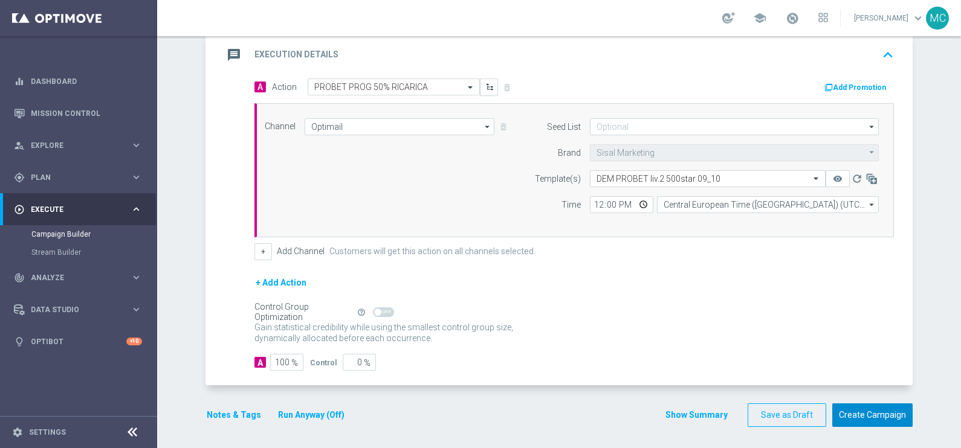
click at [852, 413] on button "Create Campaign" at bounding box center [872, 416] width 80 height 24
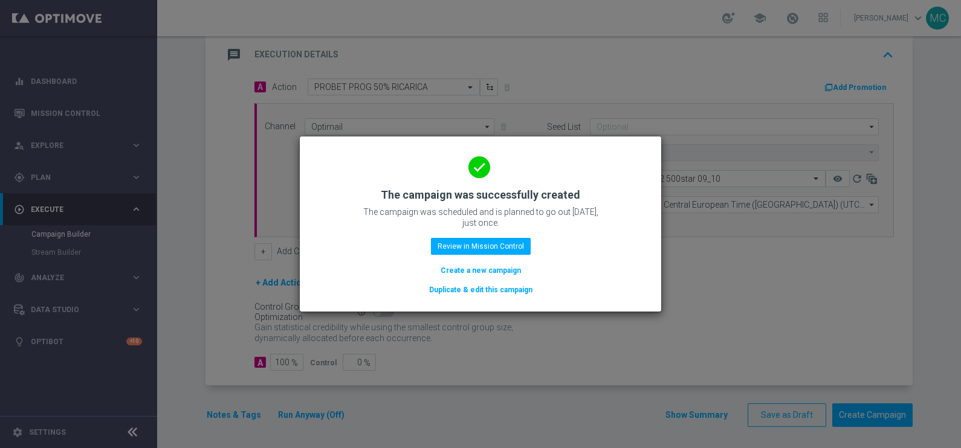
click at [477, 236] on div "done The campaign was successfully created The campaign was scheduled and is pl…" at bounding box center [480, 222] width 332 height 149
click at [481, 245] on button "Review in Mission Control" at bounding box center [481, 246] width 100 height 17
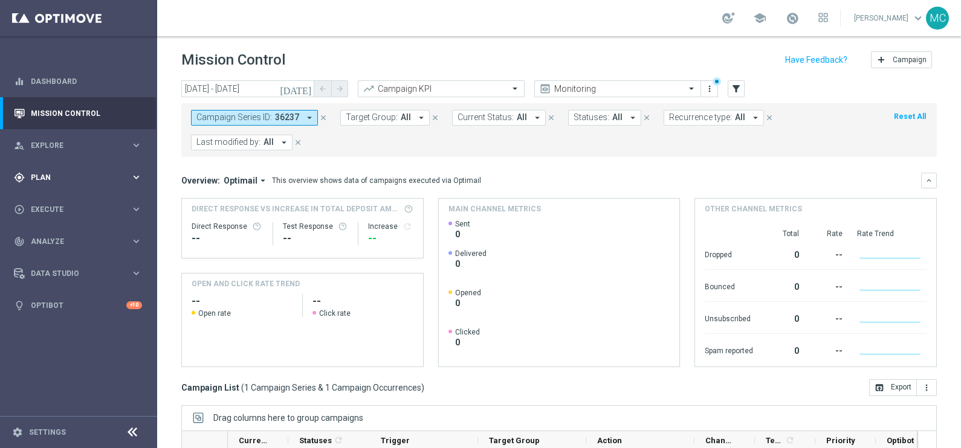
click at [139, 178] on icon "keyboard_arrow_right" at bounding box center [136, 177] width 11 height 11
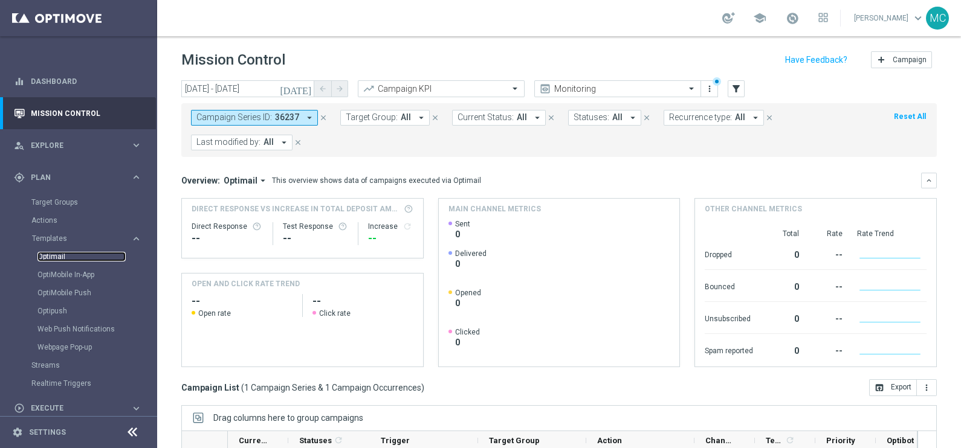
click at [54, 260] on link "Optimail" at bounding box center [81, 257] width 88 height 10
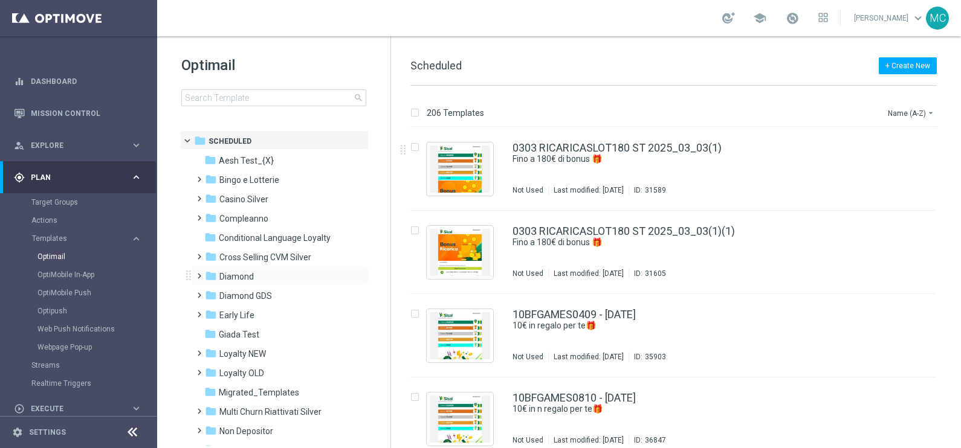
click at [195, 273] on span at bounding box center [196, 270] width 5 height 5
click at [212, 312] on span at bounding box center [208, 309] width 5 height 5
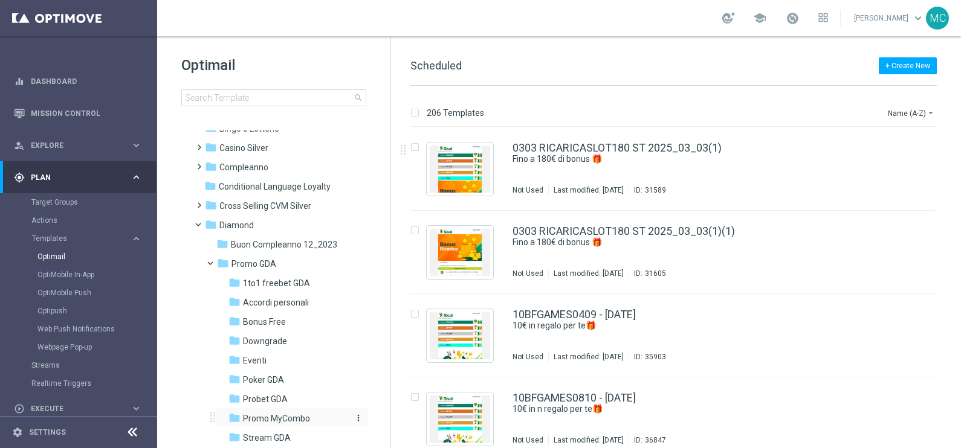
scroll to position [75, 0]
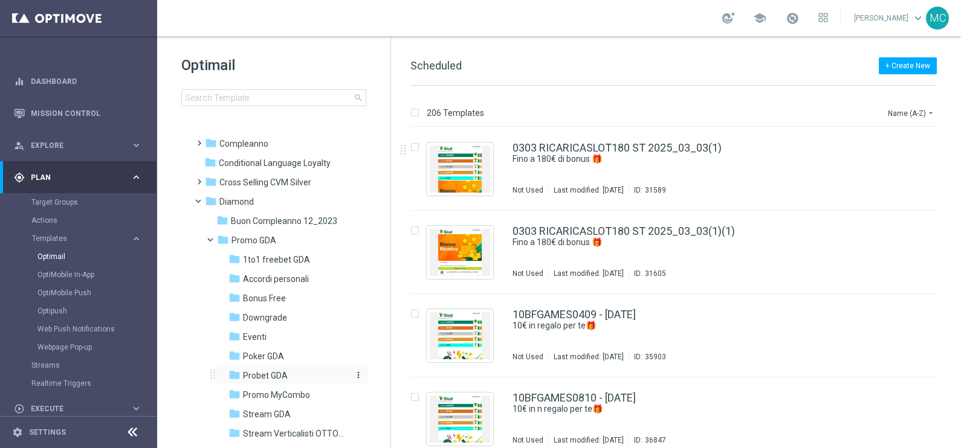
click at [272, 372] on span "Probet GDA" at bounding box center [265, 375] width 45 height 11
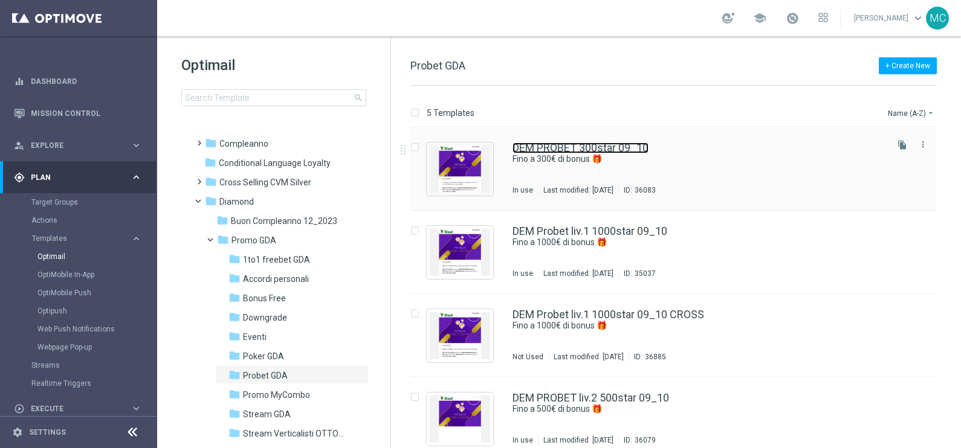
click at [616, 146] on link "DEM PROBET 300star 09_10" at bounding box center [581, 148] width 136 height 11
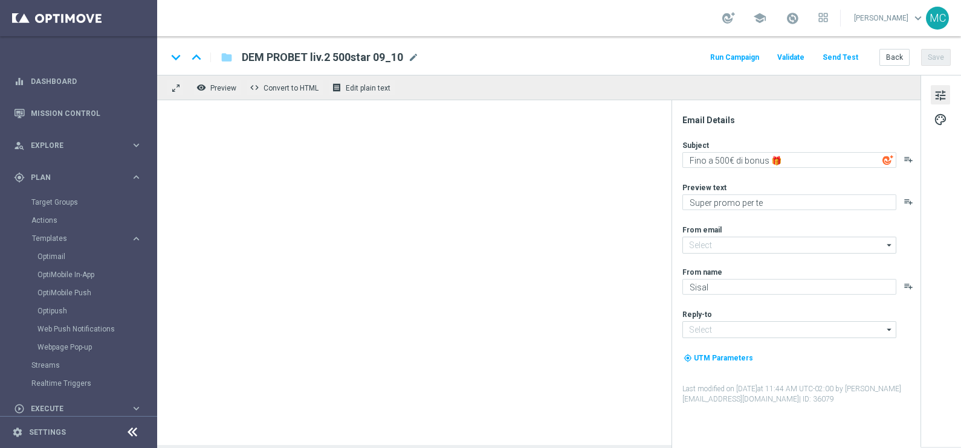
type input "[EMAIL_ADDRESS][DOMAIN_NAME]"
type textarea "Fino a 300€ di bonus 🎁"
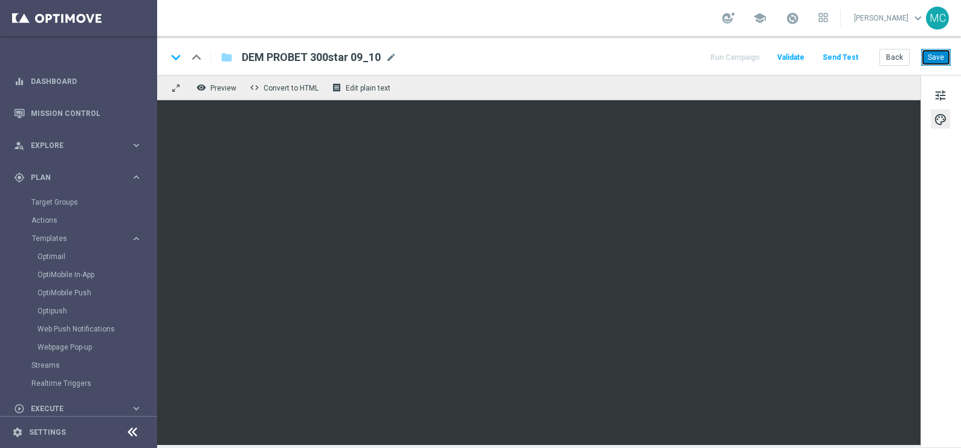
click at [940, 49] on button "Save" at bounding box center [936, 57] width 30 height 17
click at [937, 56] on button "Save" at bounding box center [936, 57] width 30 height 17
click at [749, 58] on button "Run Campaign" at bounding box center [734, 58] width 53 height 16
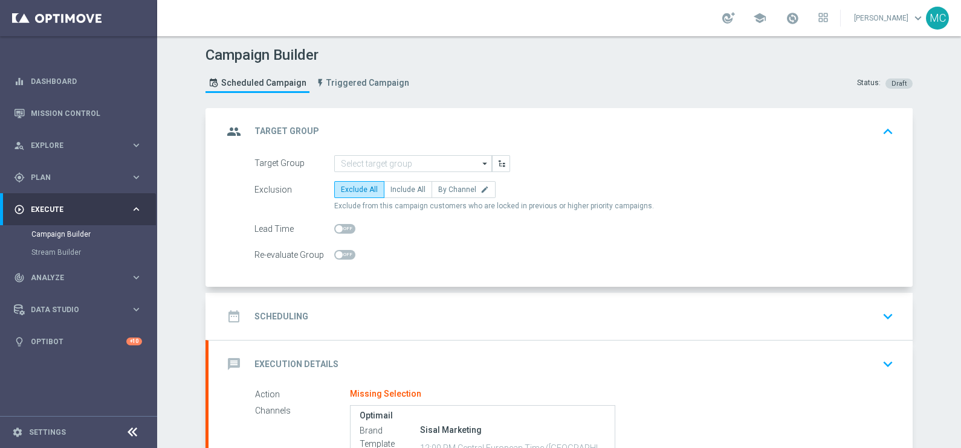
click at [482, 161] on icon "arrow_drop_down" at bounding box center [485, 164] width 12 height 16
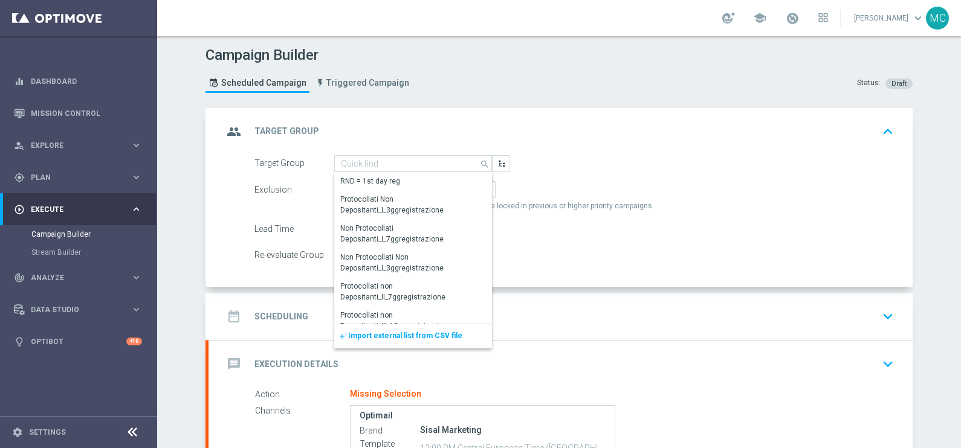
click at [396, 329] on div "add Import external list from CSV file" at bounding box center [413, 337] width 158 height 24
click at [393, 332] on span "Import external list from CSV file" at bounding box center [405, 336] width 114 height 8
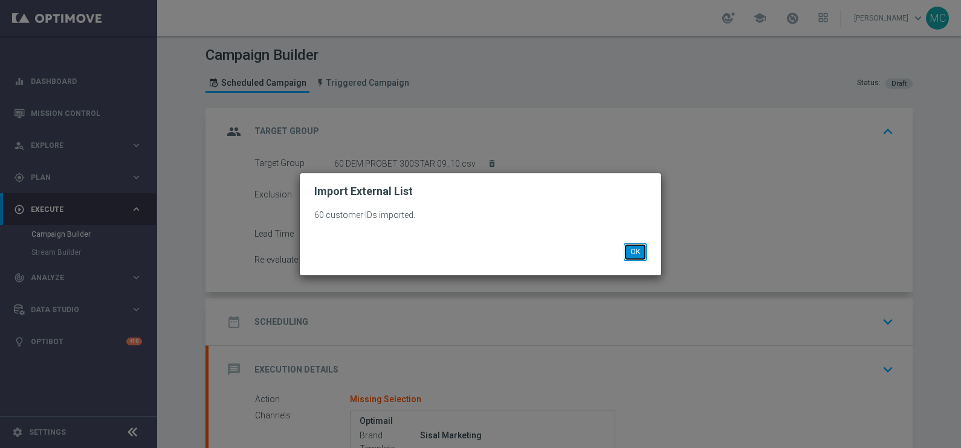
click at [633, 260] on button "OK" at bounding box center [635, 252] width 23 height 17
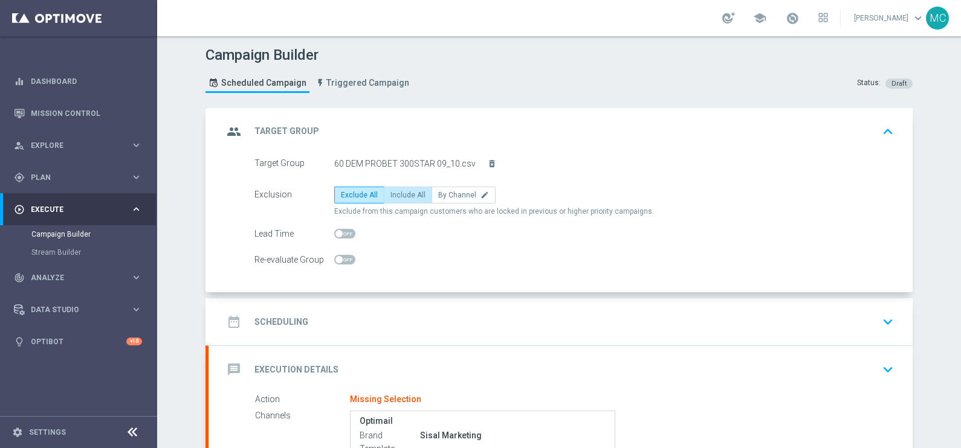
click at [402, 193] on span "Include All" at bounding box center [407, 195] width 35 height 8
click at [398, 193] on input "Include All" at bounding box center [394, 197] width 8 height 8
radio input "true"
click at [879, 314] on icon "keyboard_arrow_down" at bounding box center [888, 322] width 18 height 18
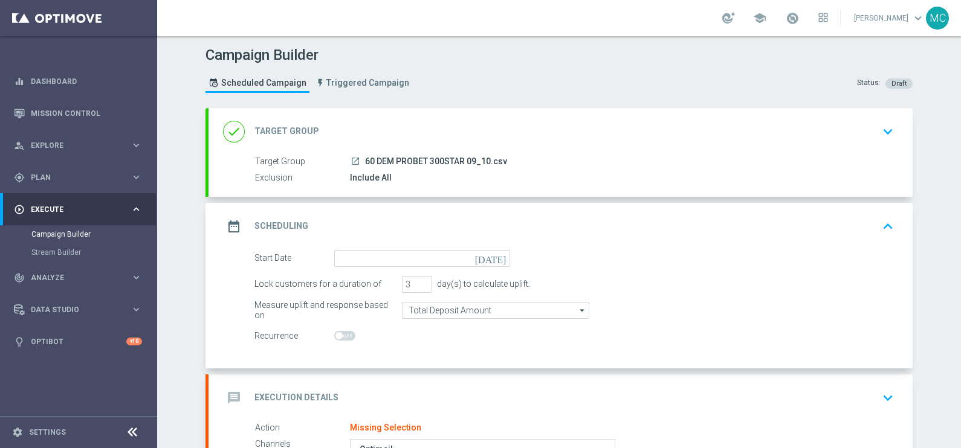
click at [496, 254] on icon "[DATE]" at bounding box center [493, 256] width 36 height 13
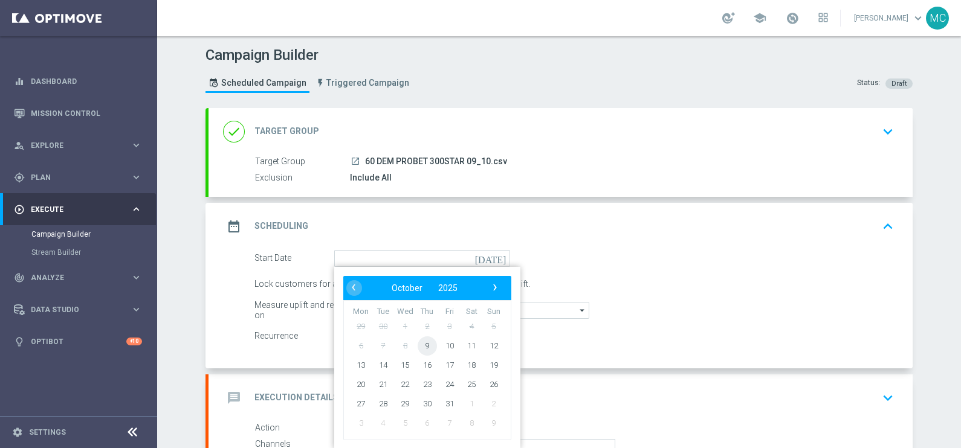
click at [422, 345] on span "9" at bounding box center [427, 345] width 19 height 19
type input "[DATE]"
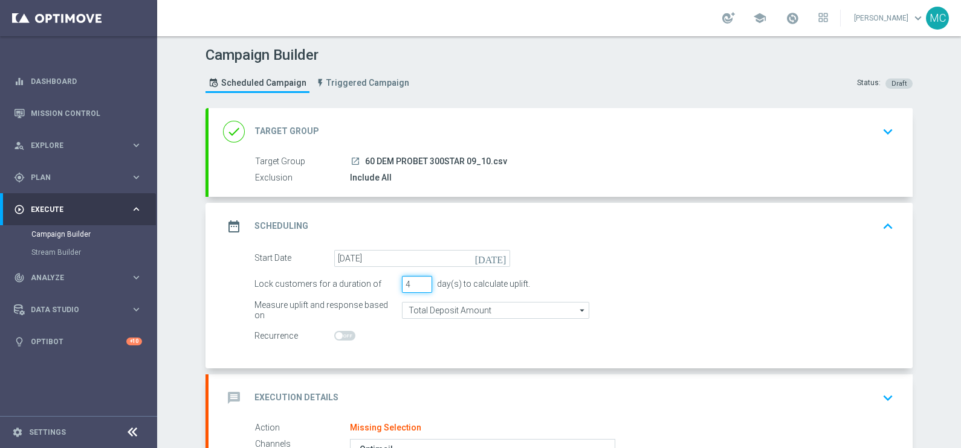
click at [421, 281] on input "4" at bounding box center [417, 284] width 30 height 17
click at [416, 287] on input "3" at bounding box center [417, 284] width 30 height 17
type input "2"
click at [417, 287] on input "2" at bounding box center [417, 284] width 30 height 17
click at [656, 264] on div "Start Date [DATE] [DATE]" at bounding box center [574, 258] width 658 height 17
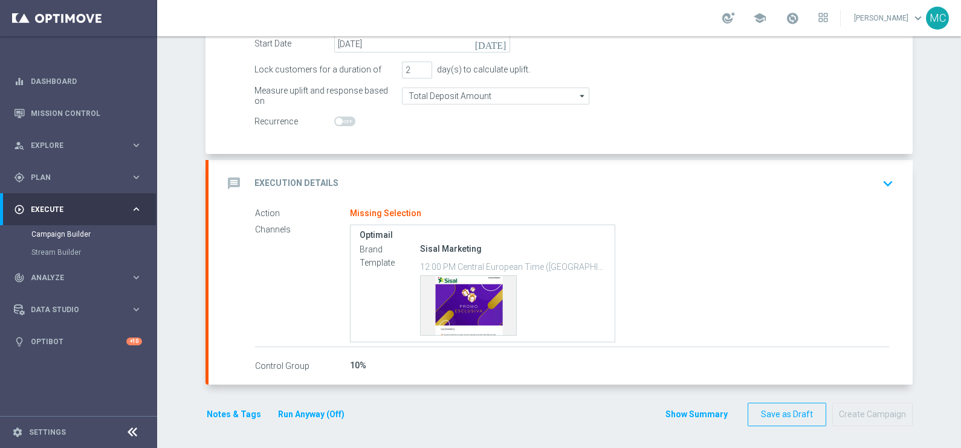
click at [882, 181] on icon "keyboard_arrow_down" at bounding box center [888, 184] width 18 height 18
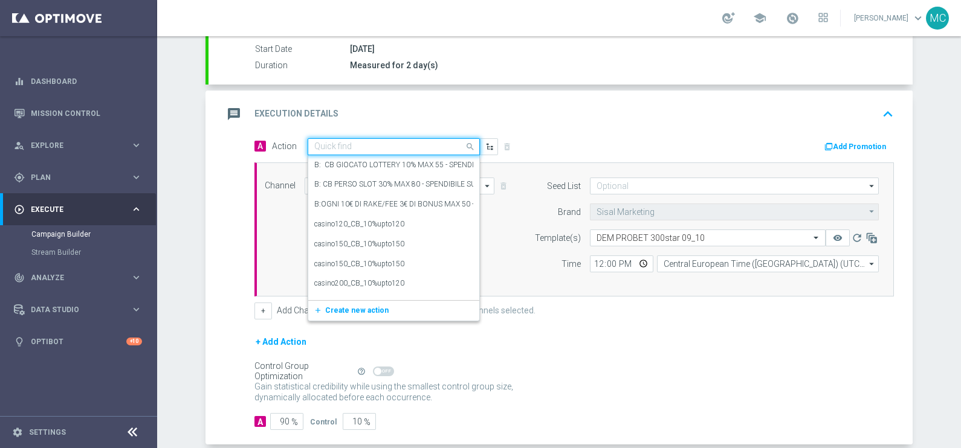
click at [416, 145] on input "text" at bounding box center [381, 147] width 135 height 10
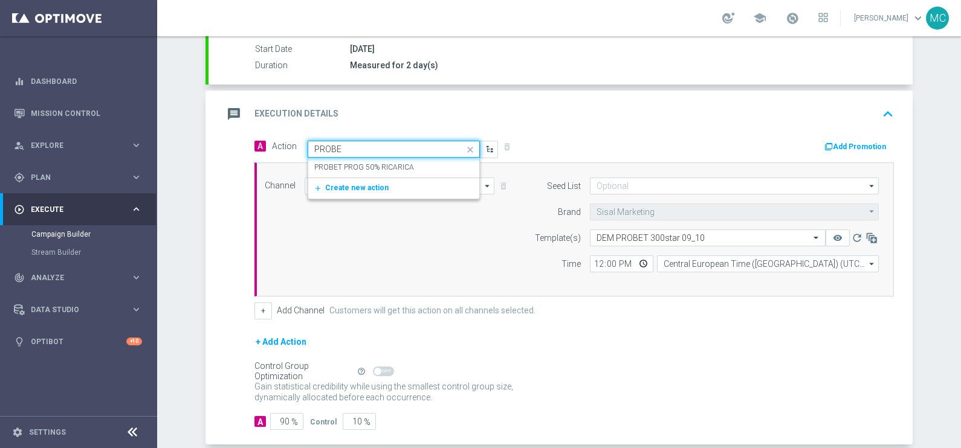
type input "PROBET"
click at [403, 163] on div "PROBET PROG 50% RICARICA edit" at bounding box center [393, 168] width 159 height 20
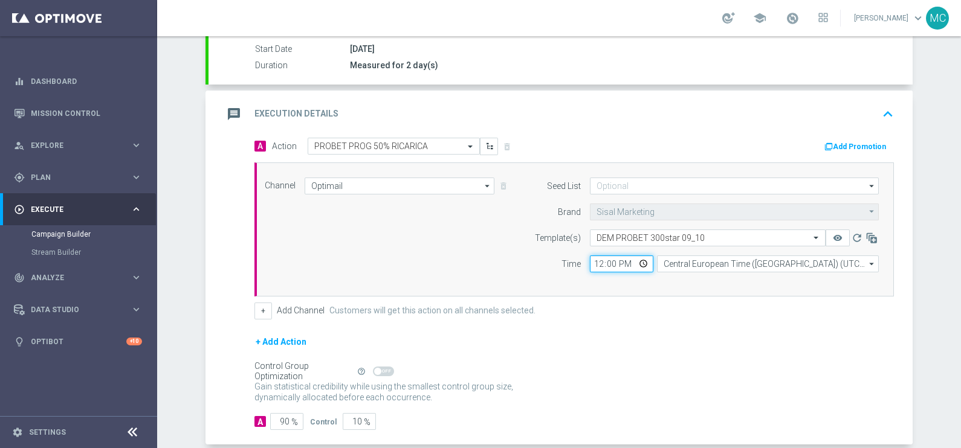
drag, startPoint x: 584, startPoint y: 257, endPoint x: 573, endPoint y: 257, distance: 11.5
click at [573, 257] on div "Time 12:00 Central European Time ([GEOGRAPHIC_DATA]) (UTC +02:00) Central Europ…" at bounding box center [703, 264] width 369 height 17
click at [596, 260] on input "12:00" at bounding box center [621, 264] width 63 height 17
type input "12:15"
click at [699, 330] on form "A Action Select action PROBET PROG 50% RICARICA delete_forever Add Promotion Ch…" at bounding box center [573, 284] width 639 height 293
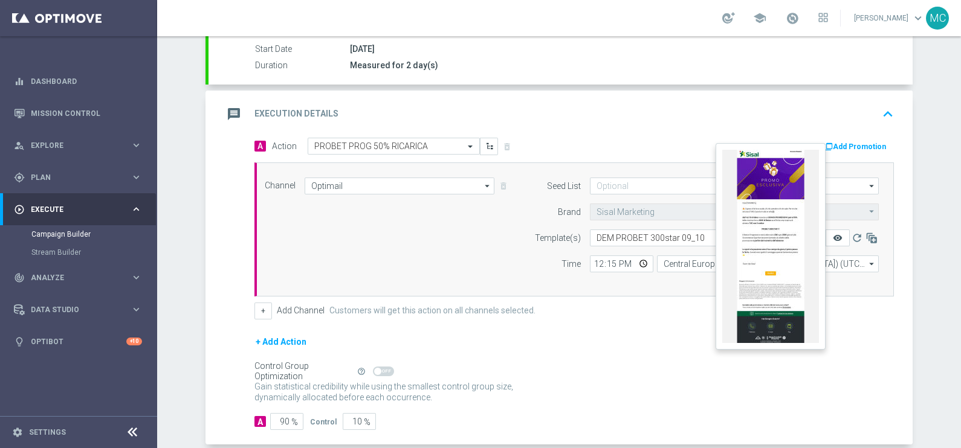
click at [833, 239] on icon "remove_red_eye" at bounding box center [838, 238] width 10 height 10
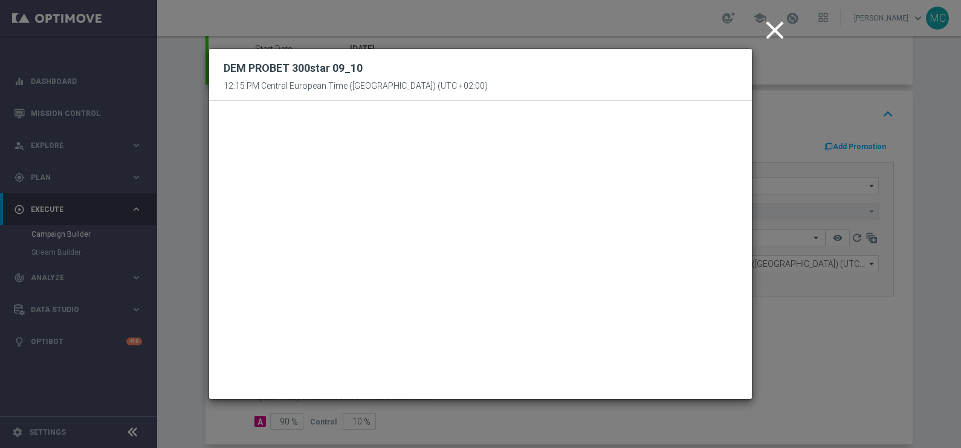
click at [769, 36] on icon "close" at bounding box center [775, 30] width 30 height 30
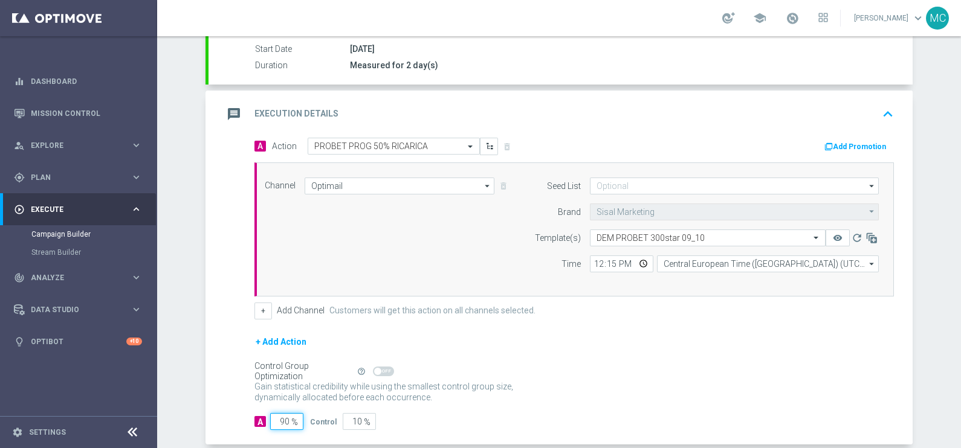
drag, startPoint x: 274, startPoint y: 415, endPoint x: 303, endPoint y: 412, distance: 28.6
click at [302, 414] on div "A 90 %" at bounding box center [282, 421] width 56 height 17
type input "1"
type input "99"
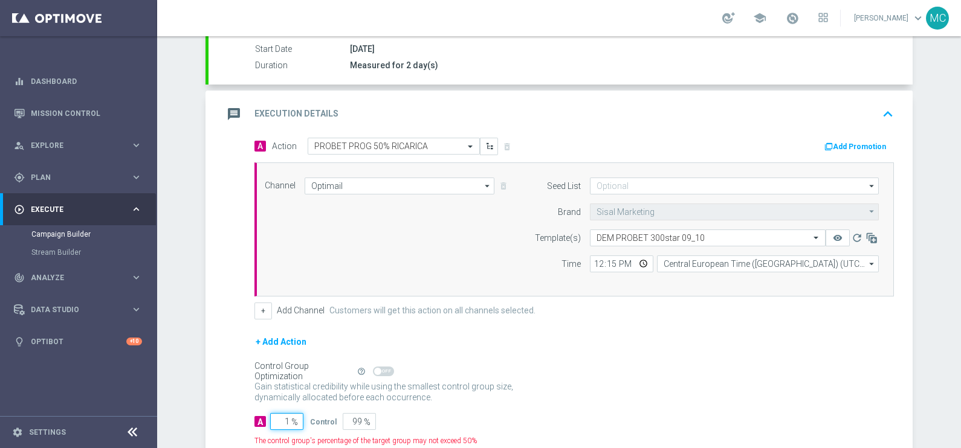
type input "10"
type input "90"
type input "100"
type input "0"
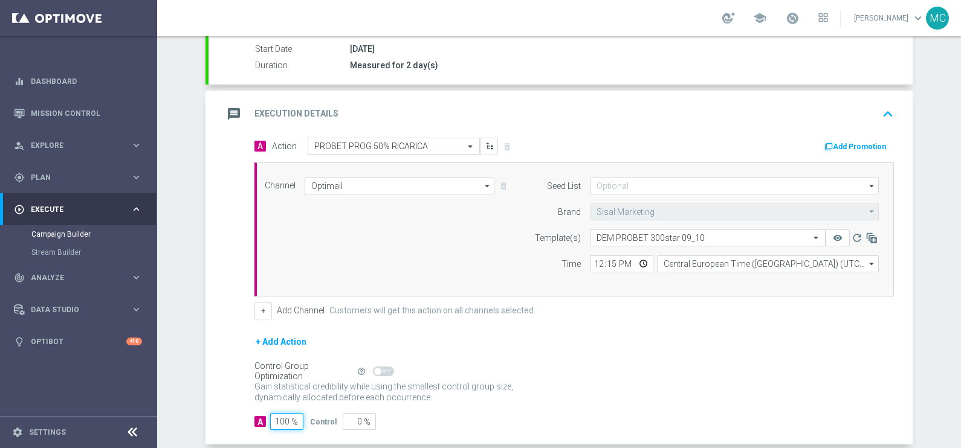
type input "100"
drag, startPoint x: 662, startPoint y: 395, endPoint x: 705, endPoint y: 328, distance: 80.0
click at [671, 389] on div "Gain statistical credibility while using the smallest control group size, dynam…" at bounding box center [573, 392] width 639 height 29
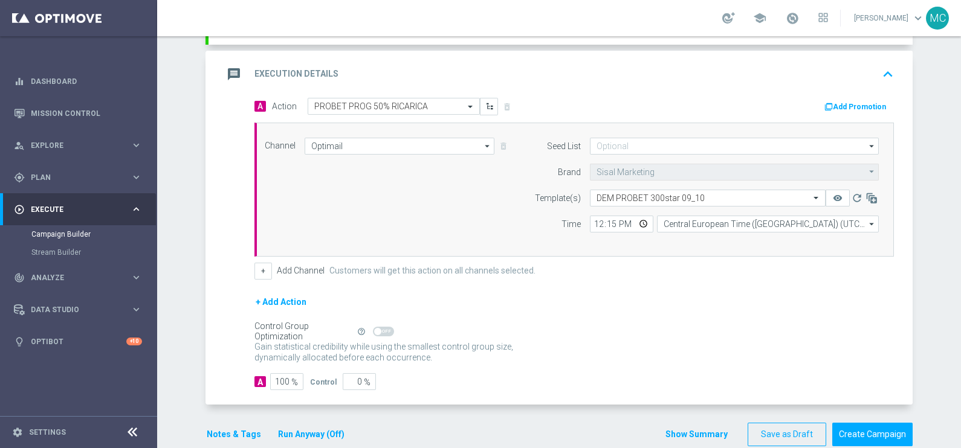
scroll to position [261, 0]
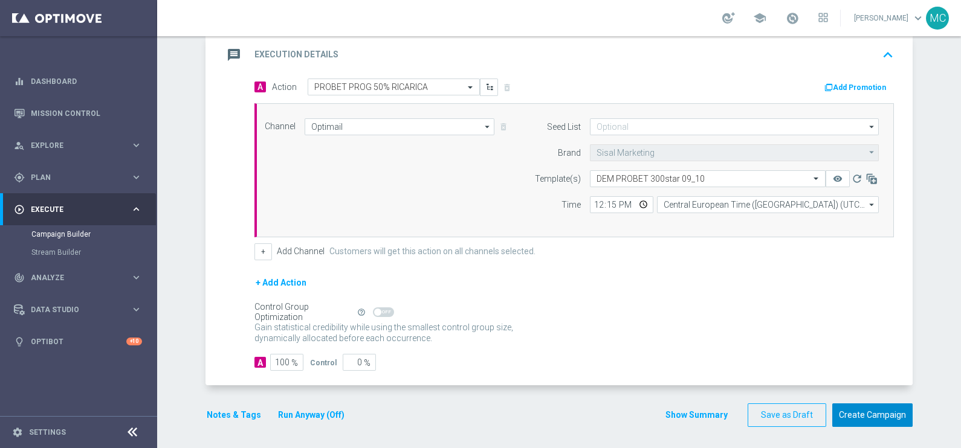
click at [841, 412] on button "Create Campaign" at bounding box center [872, 416] width 80 height 24
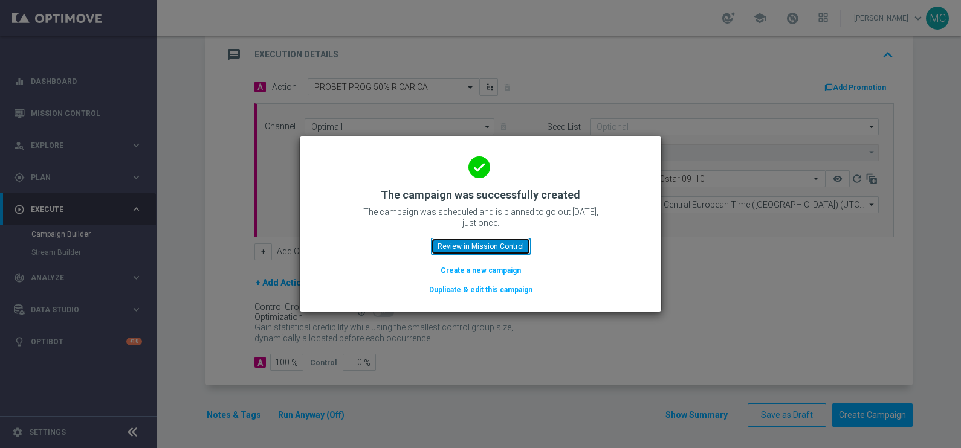
click at [503, 242] on button "Review in Mission Control" at bounding box center [481, 246] width 100 height 17
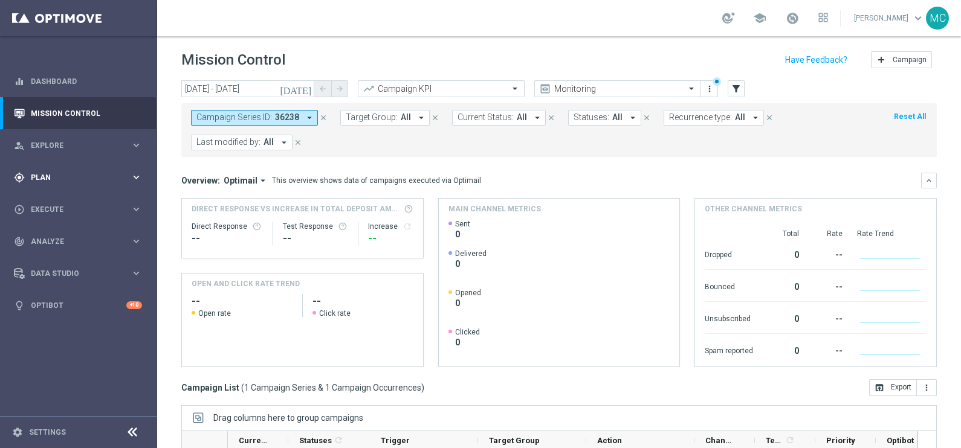
click at [137, 173] on icon "keyboard_arrow_right" at bounding box center [136, 177] width 11 height 11
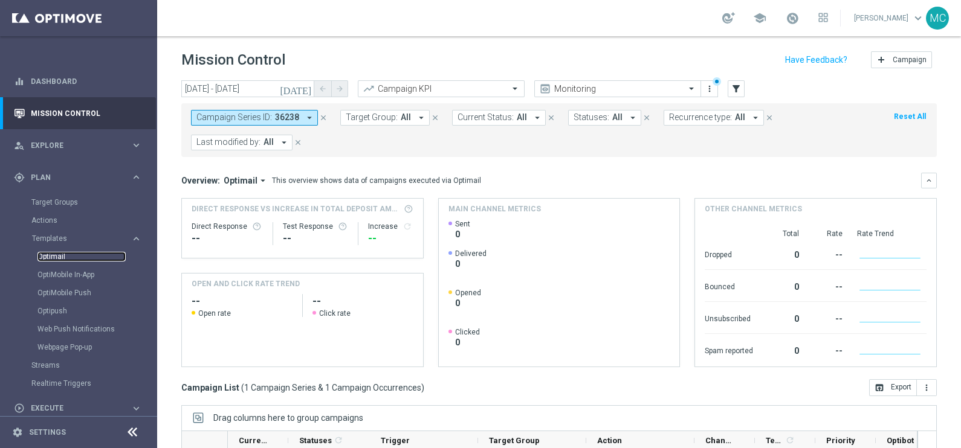
click at [61, 257] on link "Optimail" at bounding box center [81, 257] width 88 height 10
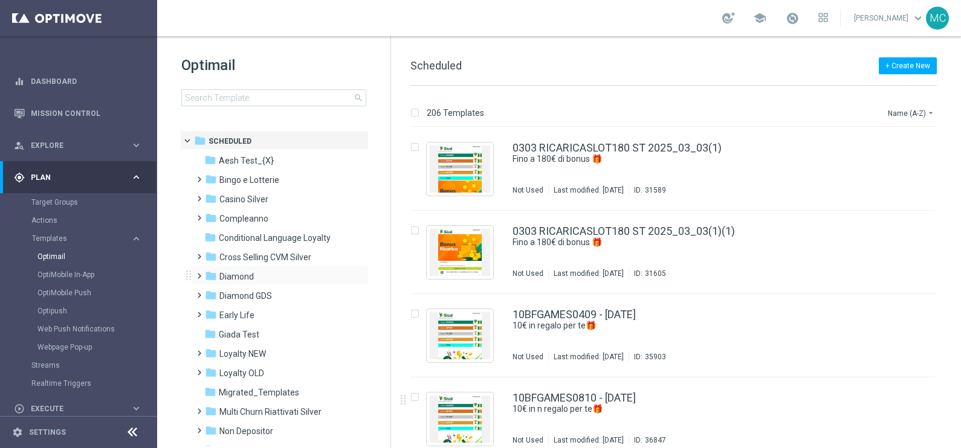
click at [199, 273] on span at bounding box center [196, 270] width 5 height 5
click at [219, 314] on icon "folder" at bounding box center [223, 315] width 12 height 12
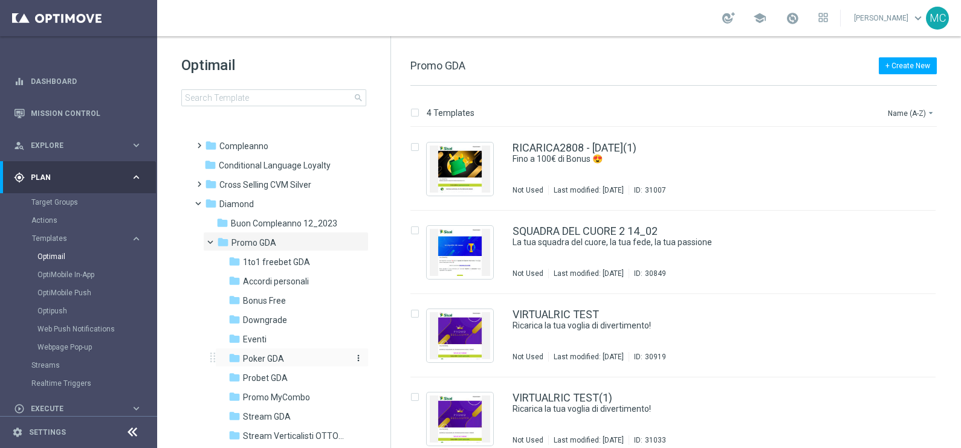
scroll to position [75, 0]
click at [265, 378] on span "Probet GDA" at bounding box center [265, 375] width 45 height 11
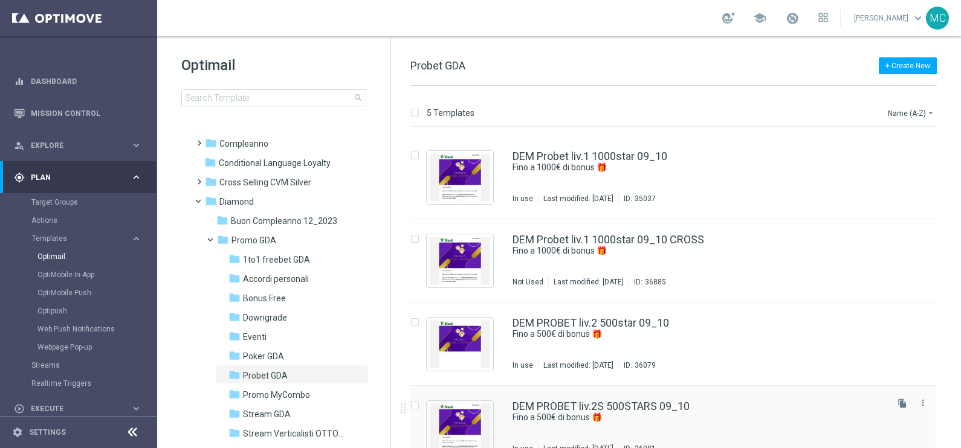
scroll to position [96, 0]
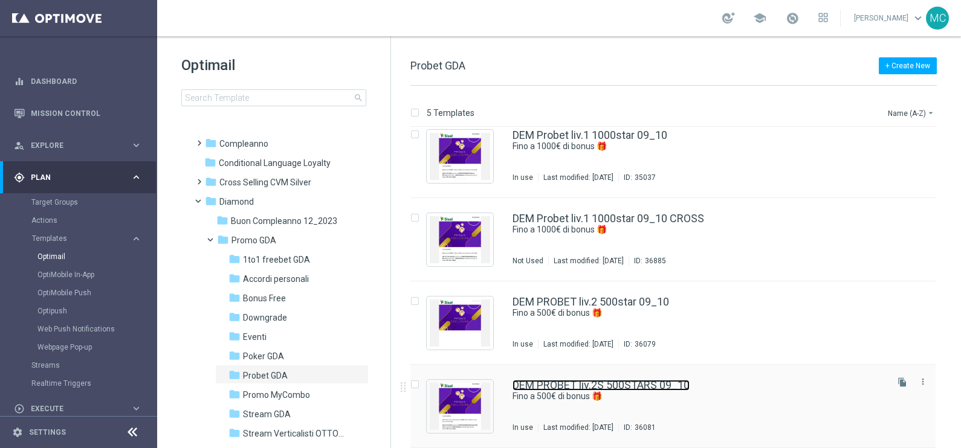
click at [651, 387] on link "DEM PROBET liv.2S 500STARS 09_10" at bounding box center [601, 385] width 177 height 11
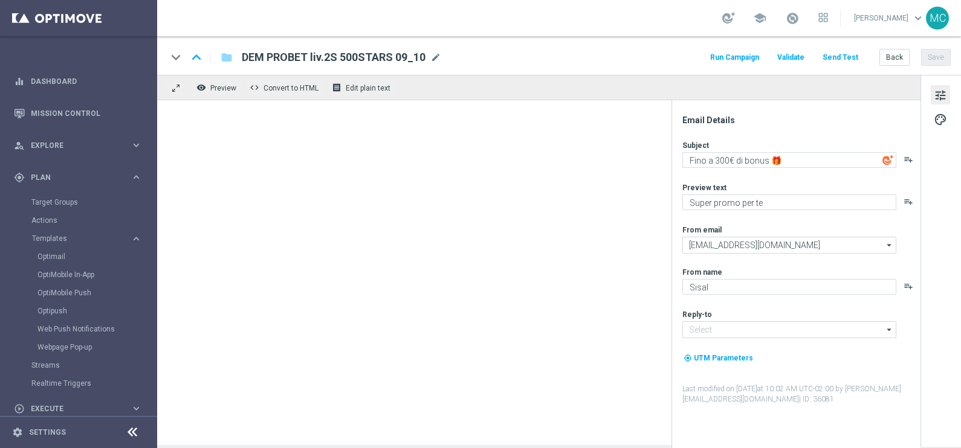
type textarea "Fino a 500€ di bonus 🎁"
type input "[EMAIL_ADDRESS][DOMAIN_NAME]"
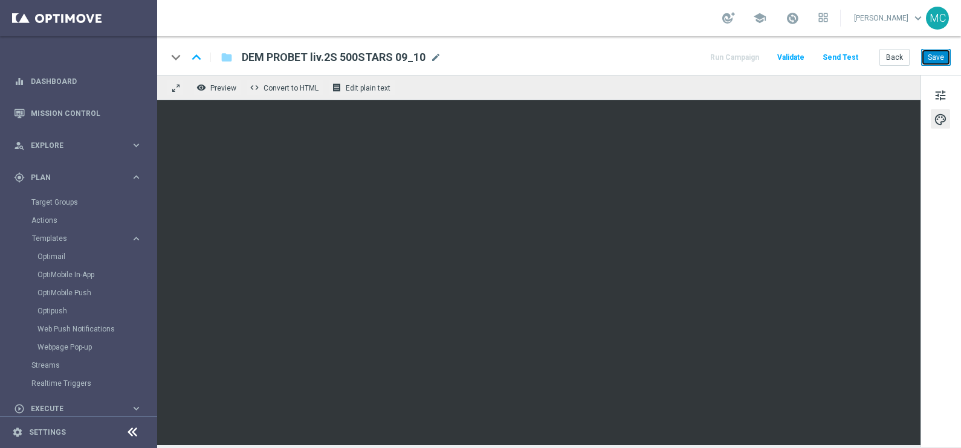
click at [930, 60] on button "Save" at bounding box center [936, 57] width 30 height 17
click at [932, 58] on button "Save" at bounding box center [936, 57] width 30 height 17
click at [942, 59] on button "Save" at bounding box center [936, 57] width 30 height 17
click at [746, 55] on button "Run Campaign" at bounding box center [734, 58] width 53 height 16
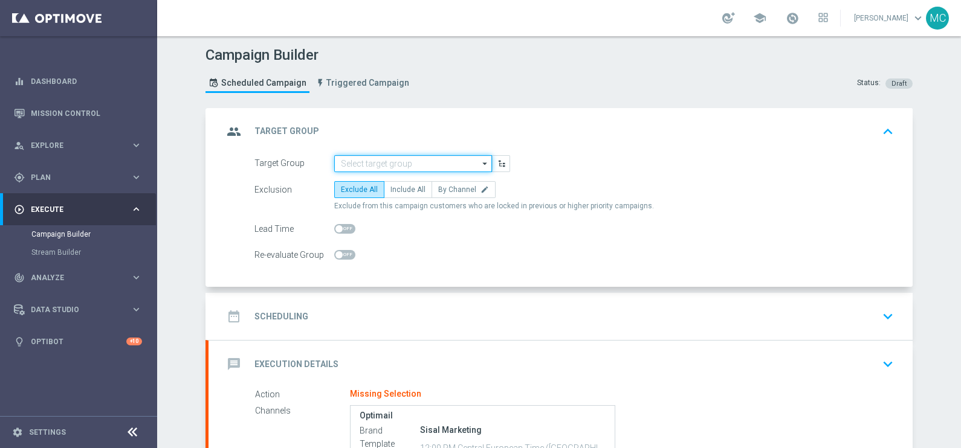
click at [473, 160] on div "arrow_drop_down" at bounding box center [413, 163] width 158 height 17
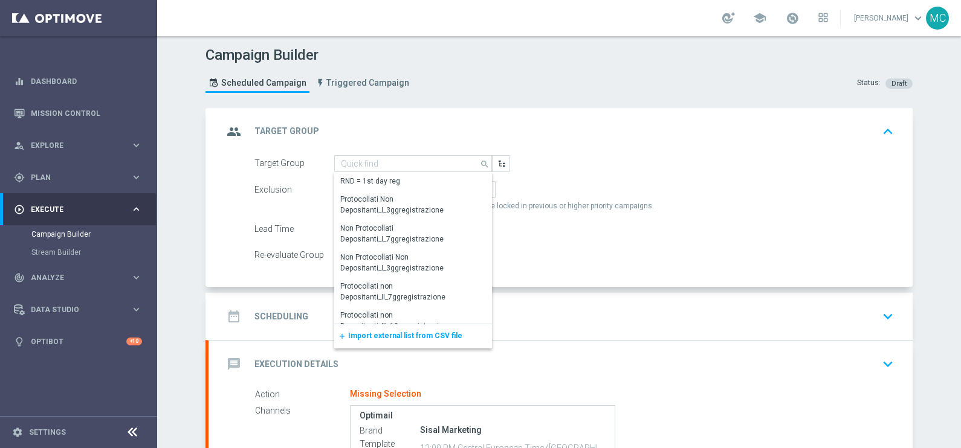
click at [367, 341] on div "add Import external list from CSV file" at bounding box center [413, 337] width 158 height 24
click at [403, 332] on span "Import external list from CSV file" at bounding box center [405, 336] width 114 height 8
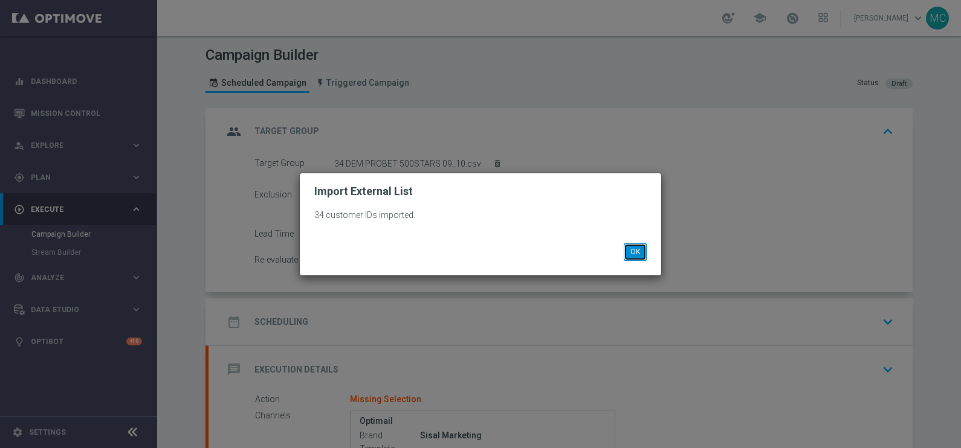
drag, startPoint x: 635, startPoint y: 253, endPoint x: 517, endPoint y: 225, distance: 121.7
click at [635, 252] on button "OK" at bounding box center [635, 252] width 23 height 17
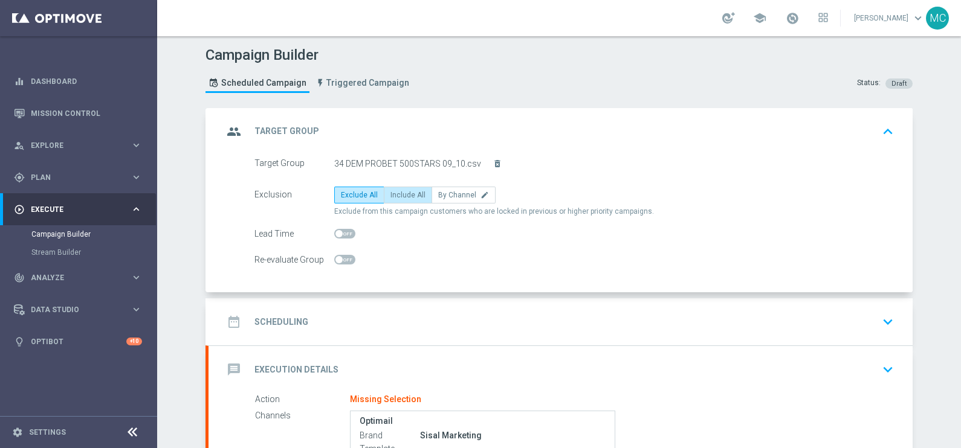
click at [400, 191] on span "Include All" at bounding box center [407, 195] width 35 height 8
click at [398, 193] on input "Include All" at bounding box center [394, 197] width 8 height 8
radio input "true"
drag, startPoint x: 884, startPoint y: 320, endPoint x: 869, endPoint y: 322, distance: 15.8
click at [884, 321] on icon "keyboard_arrow_down" at bounding box center [888, 322] width 18 height 18
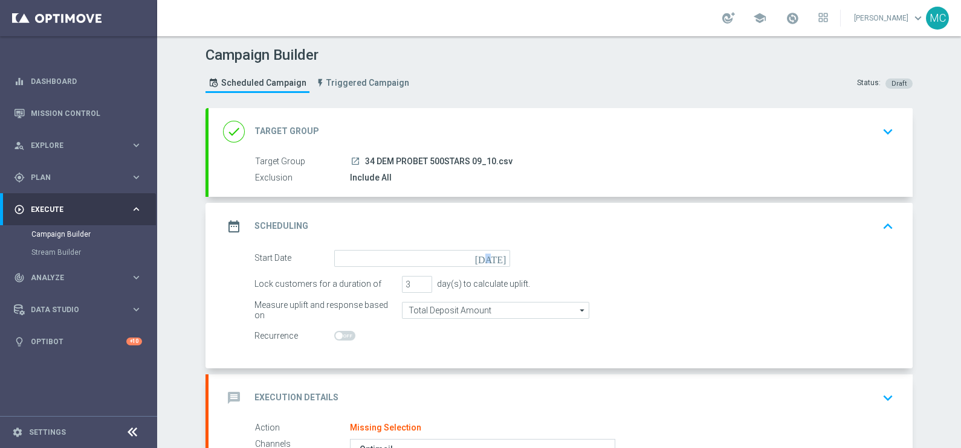
click at [496, 257] on icon "[DATE]" at bounding box center [493, 256] width 36 height 13
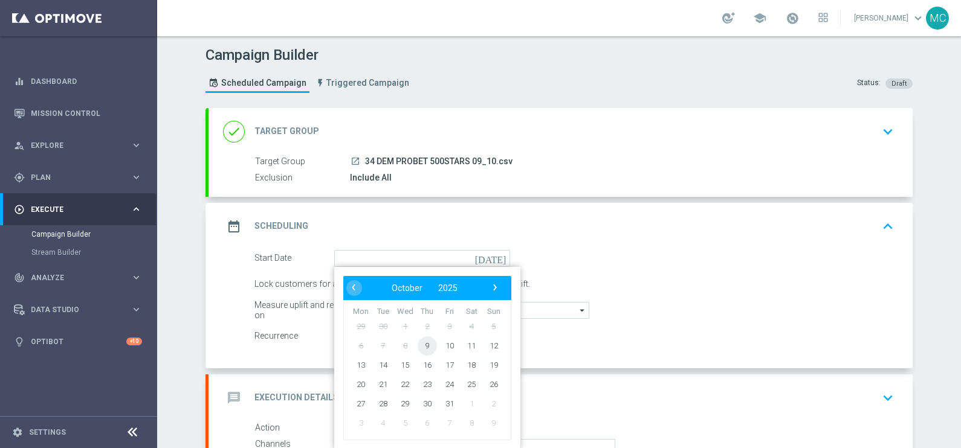
click at [420, 346] on span "9" at bounding box center [427, 345] width 19 height 19
type input "[DATE]"
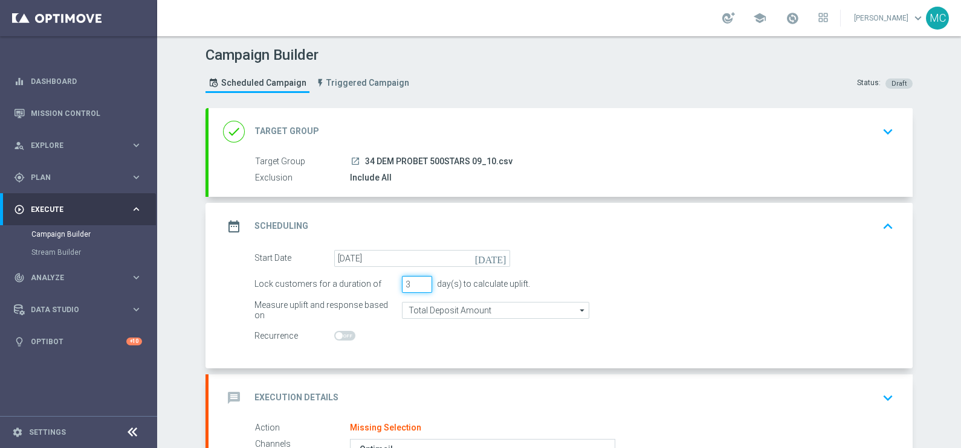
click at [417, 288] on input "3" at bounding box center [417, 284] width 30 height 17
type input "2"
click at [418, 286] on input "2" at bounding box center [417, 284] width 30 height 17
drag, startPoint x: 668, startPoint y: 288, endPoint x: 677, endPoint y: 288, distance: 9.1
click at [670, 288] on div "Lock customers for a duration of 2 day(s) to calculate uplift." at bounding box center [574, 284] width 658 height 17
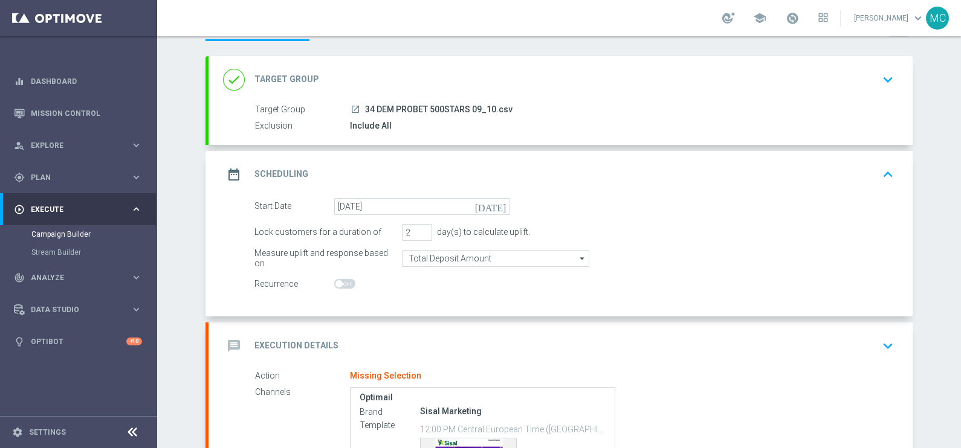
scroll to position [75, 0]
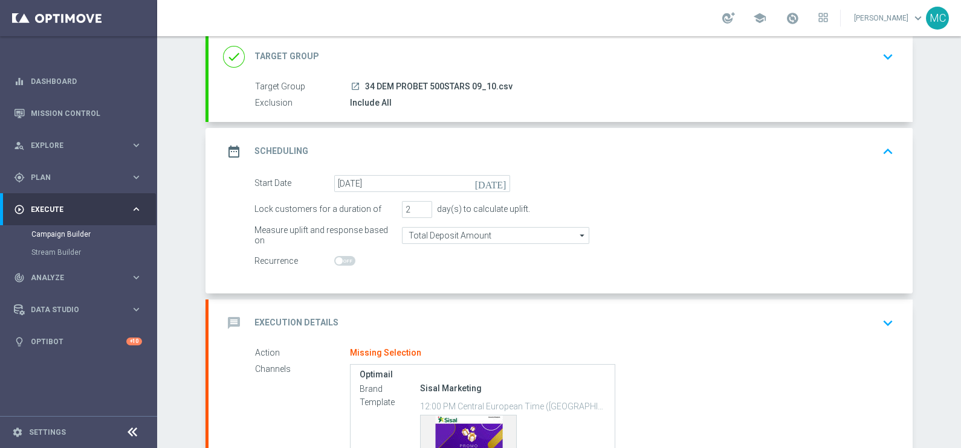
click at [885, 324] on icon "keyboard_arrow_down" at bounding box center [888, 323] width 18 height 18
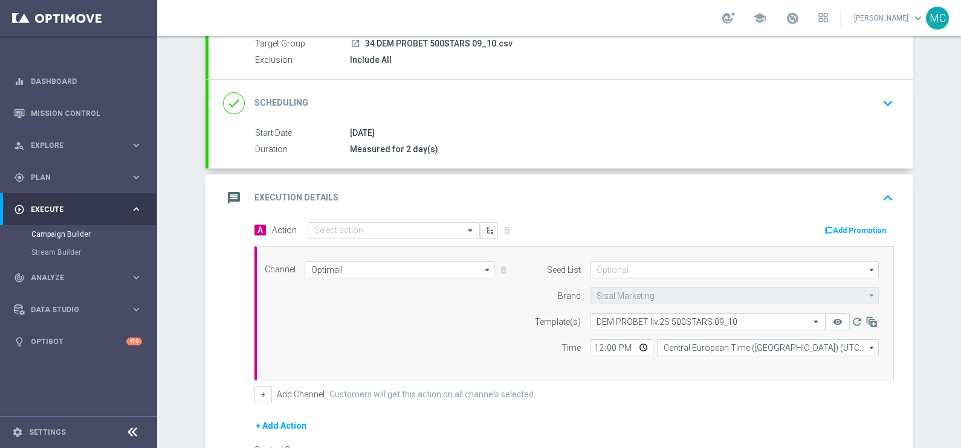
scroll to position [150, 0]
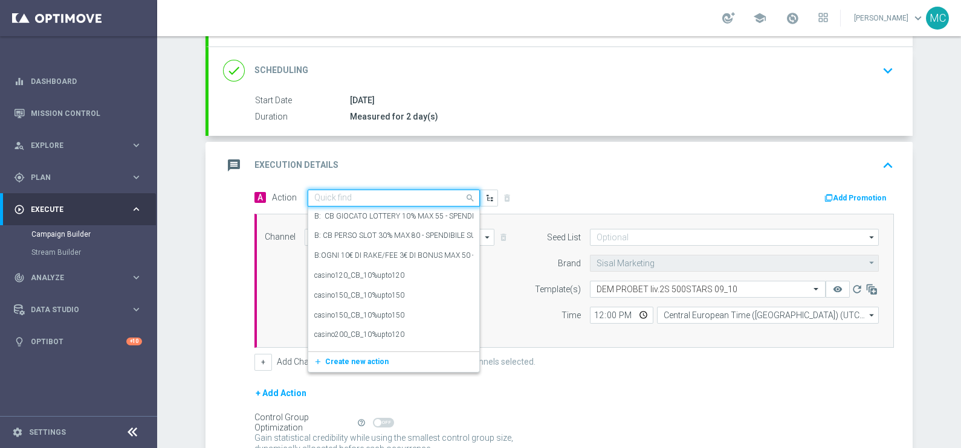
click at [425, 190] on div "Quick find" at bounding box center [394, 198] width 172 height 17
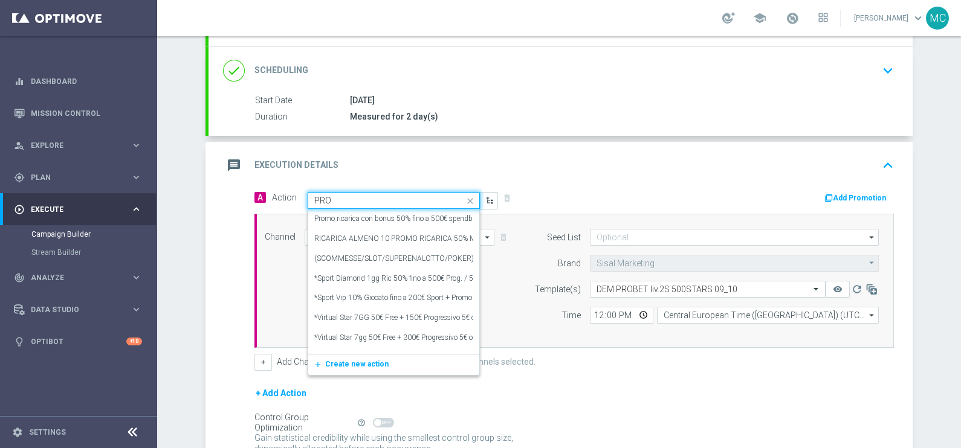
type input "PROB"
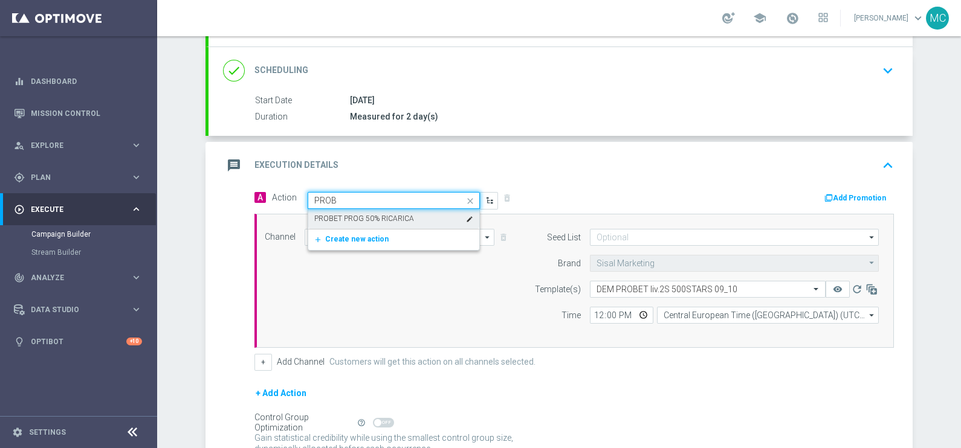
click at [359, 215] on label "PROBET PROG 50% RICARICA" at bounding box center [364, 219] width 100 height 10
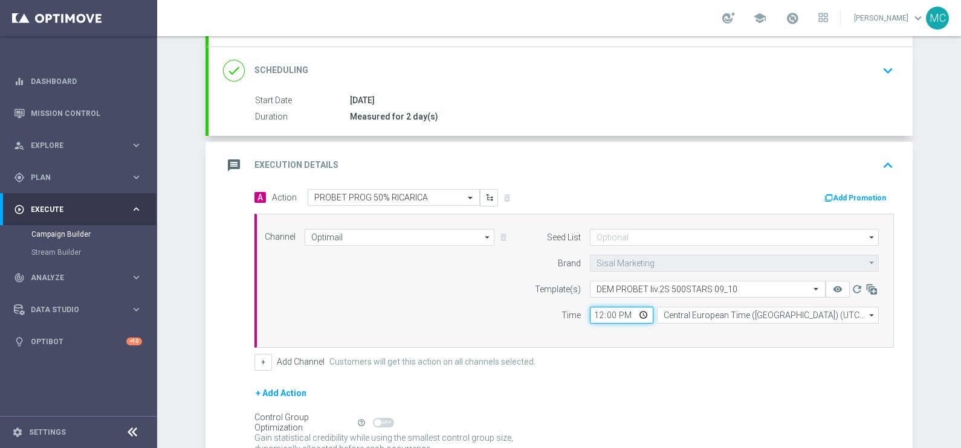
drag, startPoint x: 609, startPoint y: 310, endPoint x: 579, endPoint y: 310, distance: 30.2
click at [581, 310] on div "12:00 Central European Time ([GEOGRAPHIC_DATA]) (UTC +02:00) Central European T…" at bounding box center [734, 315] width 307 height 17
click at [598, 311] on input "12:00" at bounding box center [621, 315] width 63 height 17
click at [590, 312] on input "12:00" at bounding box center [621, 315] width 63 height 17
type input "12:15"
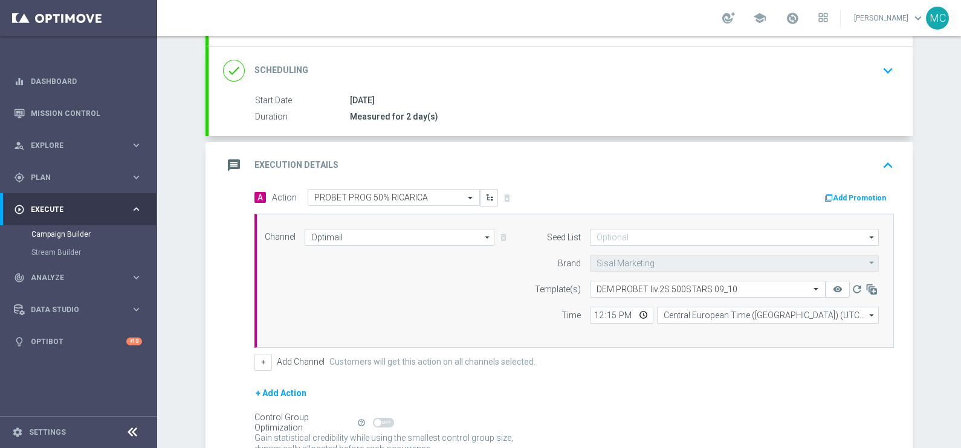
click at [662, 386] on div "+ Add Action" at bounding box center [573, 401] width 639 height 30
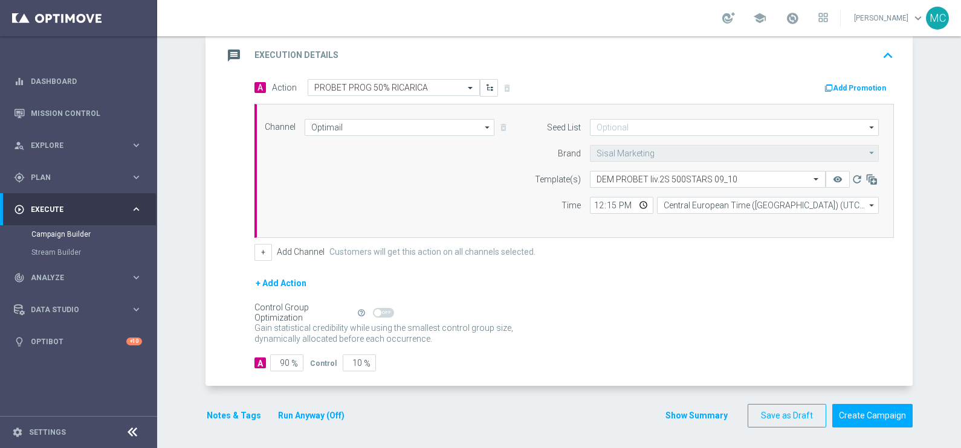
scroll to position [261, 0]
click at [278, 362] on input "90" at bounding box center [286, 362] width 33 height 17
drag, startPoint x: 278, startPoint y: 360, endPoint x: 305, endPoint y: 358, distance: 27.3
click at [304, 359] on div "A 90 % Control 10 %" at bounding box center [573, 362] width 639 height 17
type input "1"
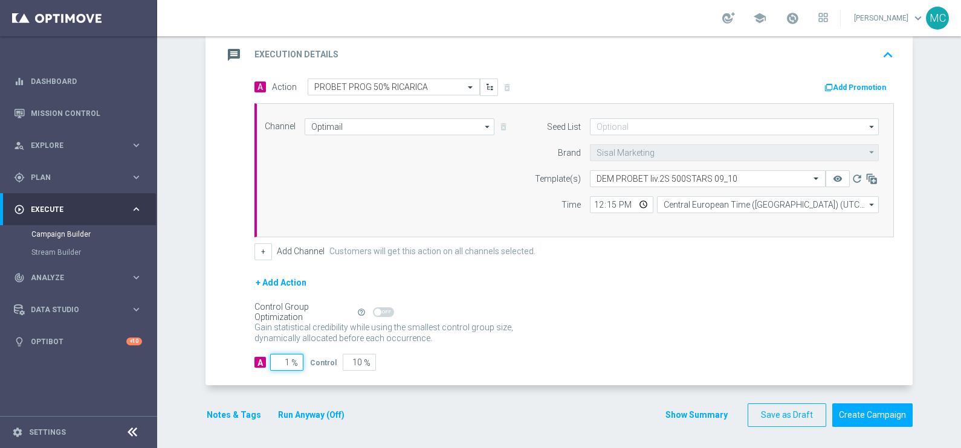
type input "99"
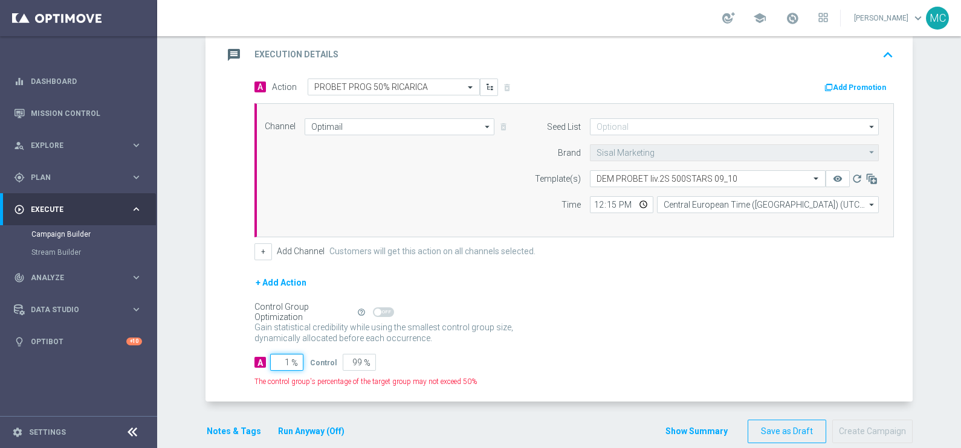
type input "10"
type input "90"
type input "100"
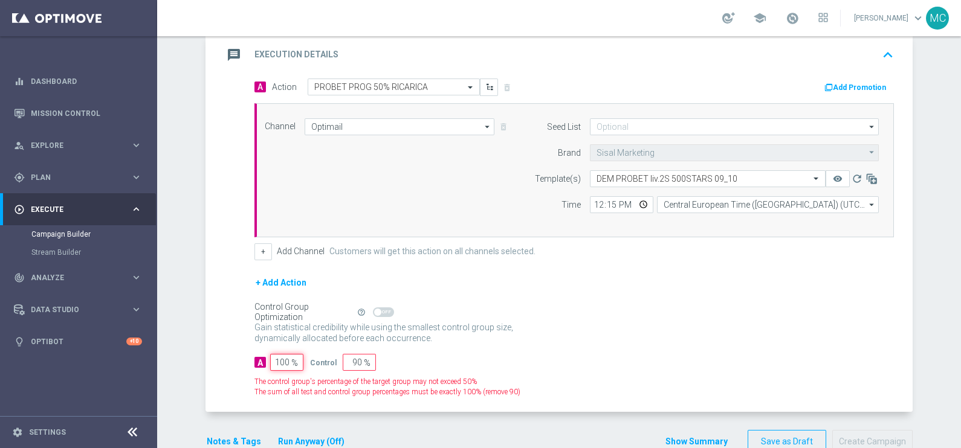
type input "0"
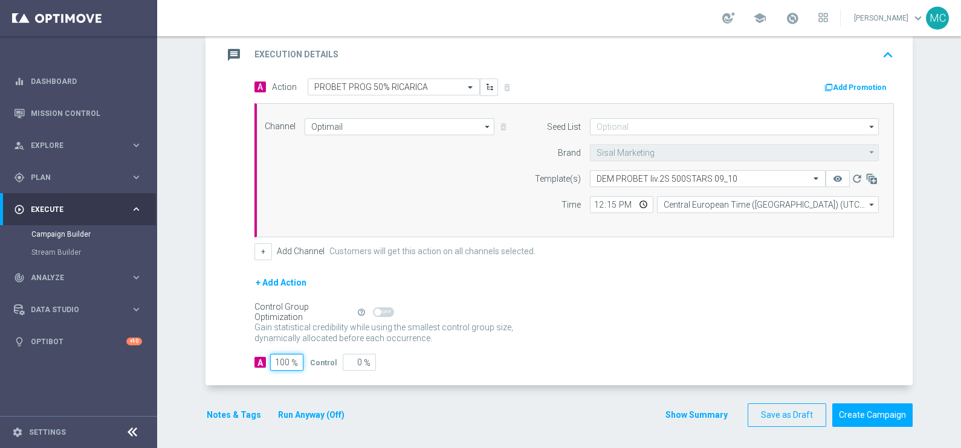
type input "100"
click at [648, 346] on form "A Action Select action PROBET PROG 50% RICARICA delete_forever Add Promotion Ch…" at bounding box center [573, 225] width 639 height 293
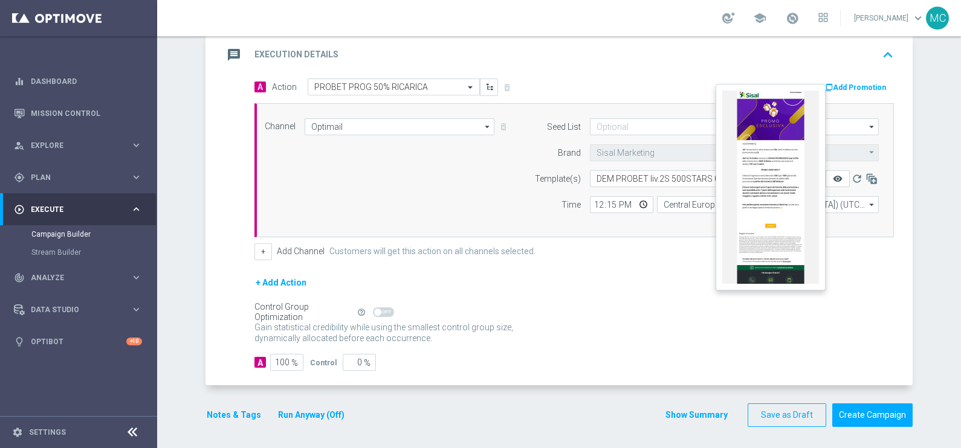
click at [833, 174] on icon "remove_red_eye" at bounding box center [838, 179] width 10 height 10
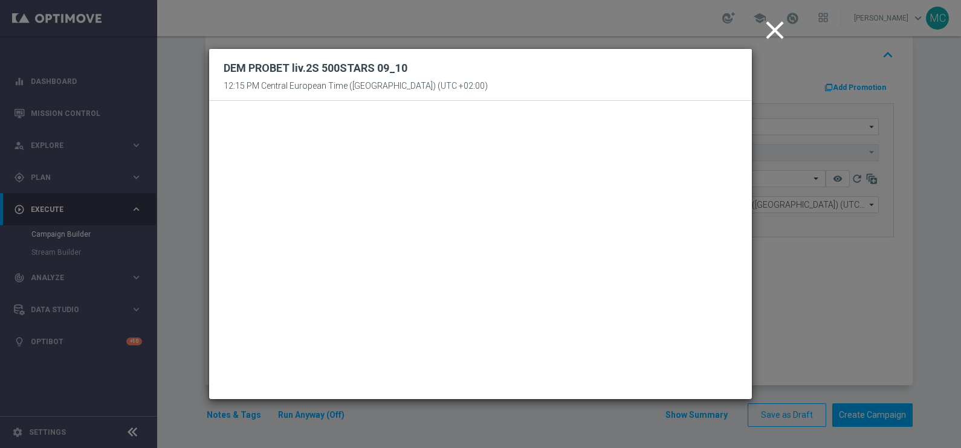
click at [772, 27] on icon "close" at bounding box center [775, 30] width 30 height 30
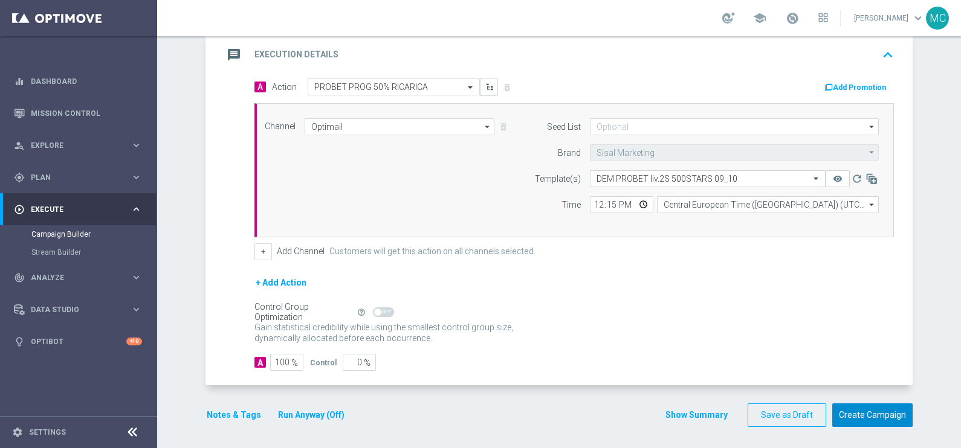
click at [855, 420] on button "Create Campaign" at bounding box center [872, 416] width 80 height 24
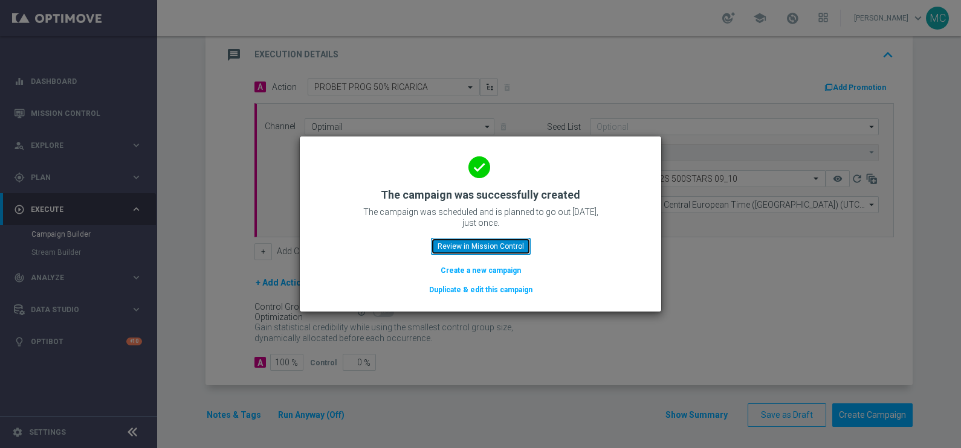
click at [473, 242] on button "Review in Mission Control" at bounding box center [481, 246] width 100 height 17
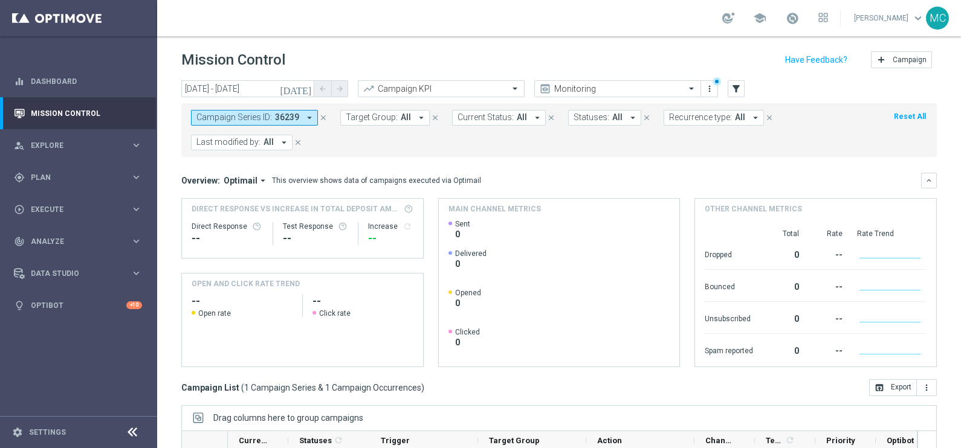
scroll to position [180, 0]
